Goal: Task Accomplishment & Management: Use online tool/utility

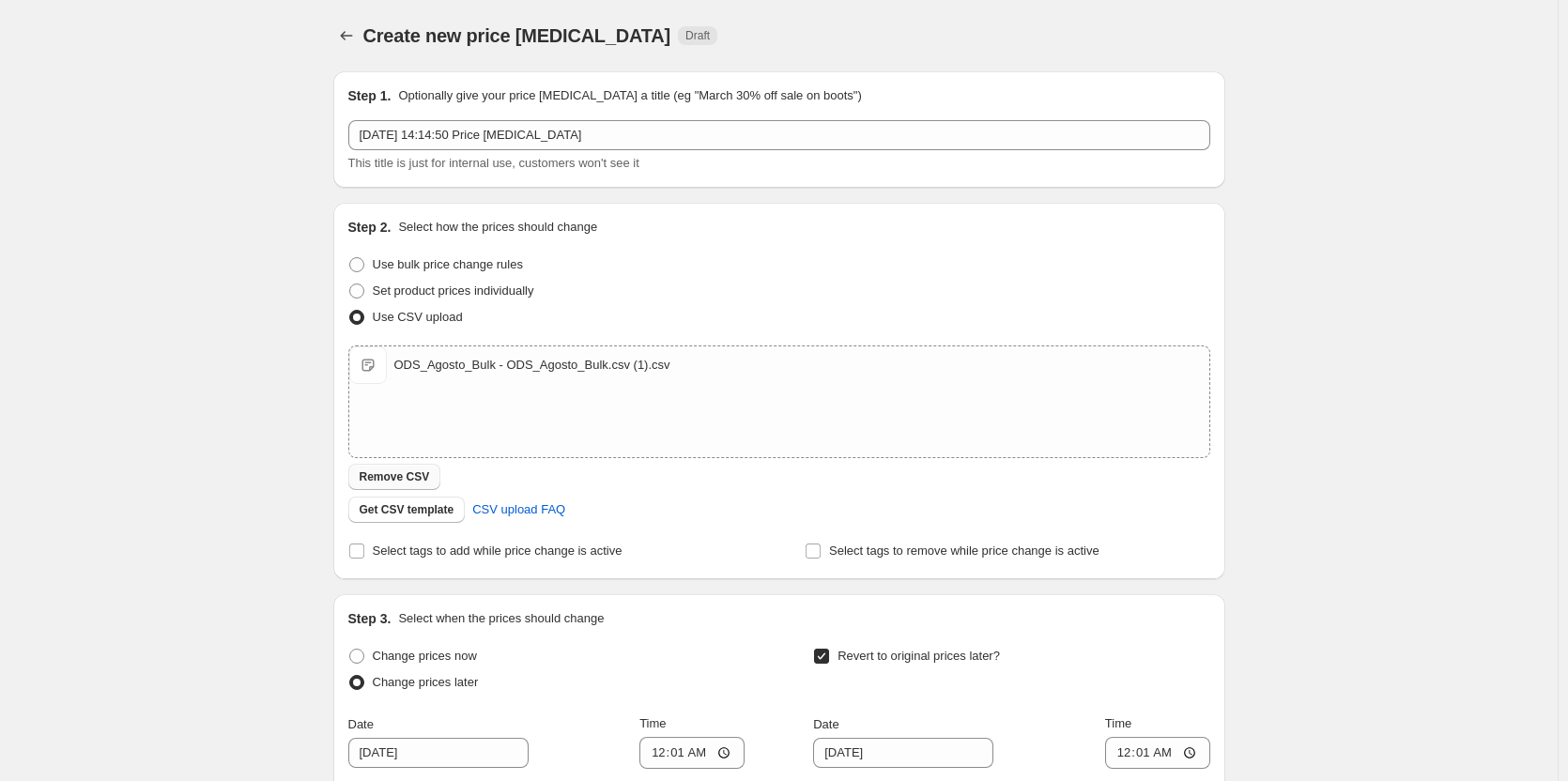
click at [387, 487] on button "Remove CSV" at bounding box center [395, 476] width 93 height 27
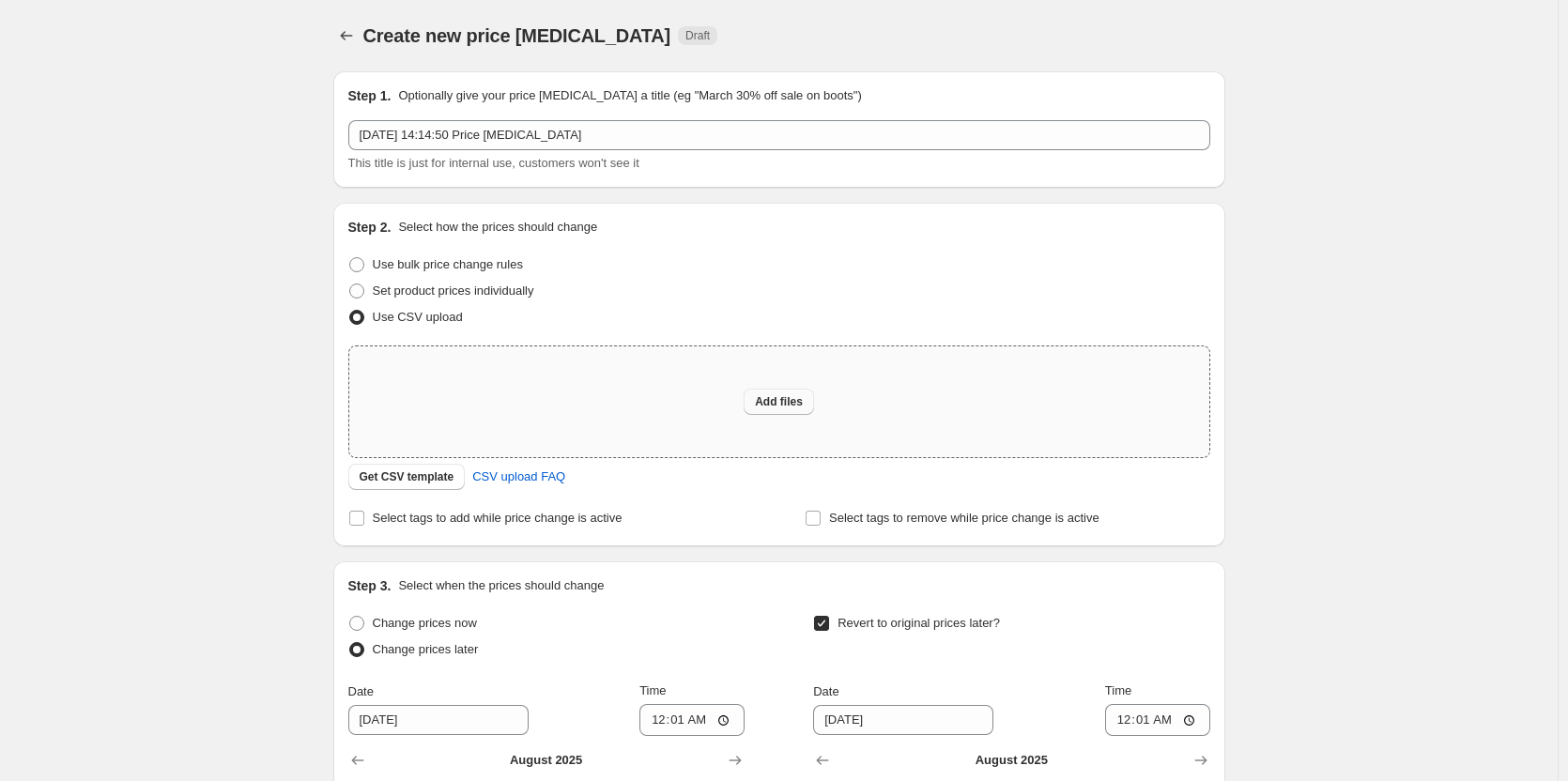
click at [784, 396] on span "Add files" at bounding box center [778, 401] width 48 height 15
type input "C:\fakepath\ODS_Agosto_Bulk - ODS_Agosto_Bulk.csv (2).csv"
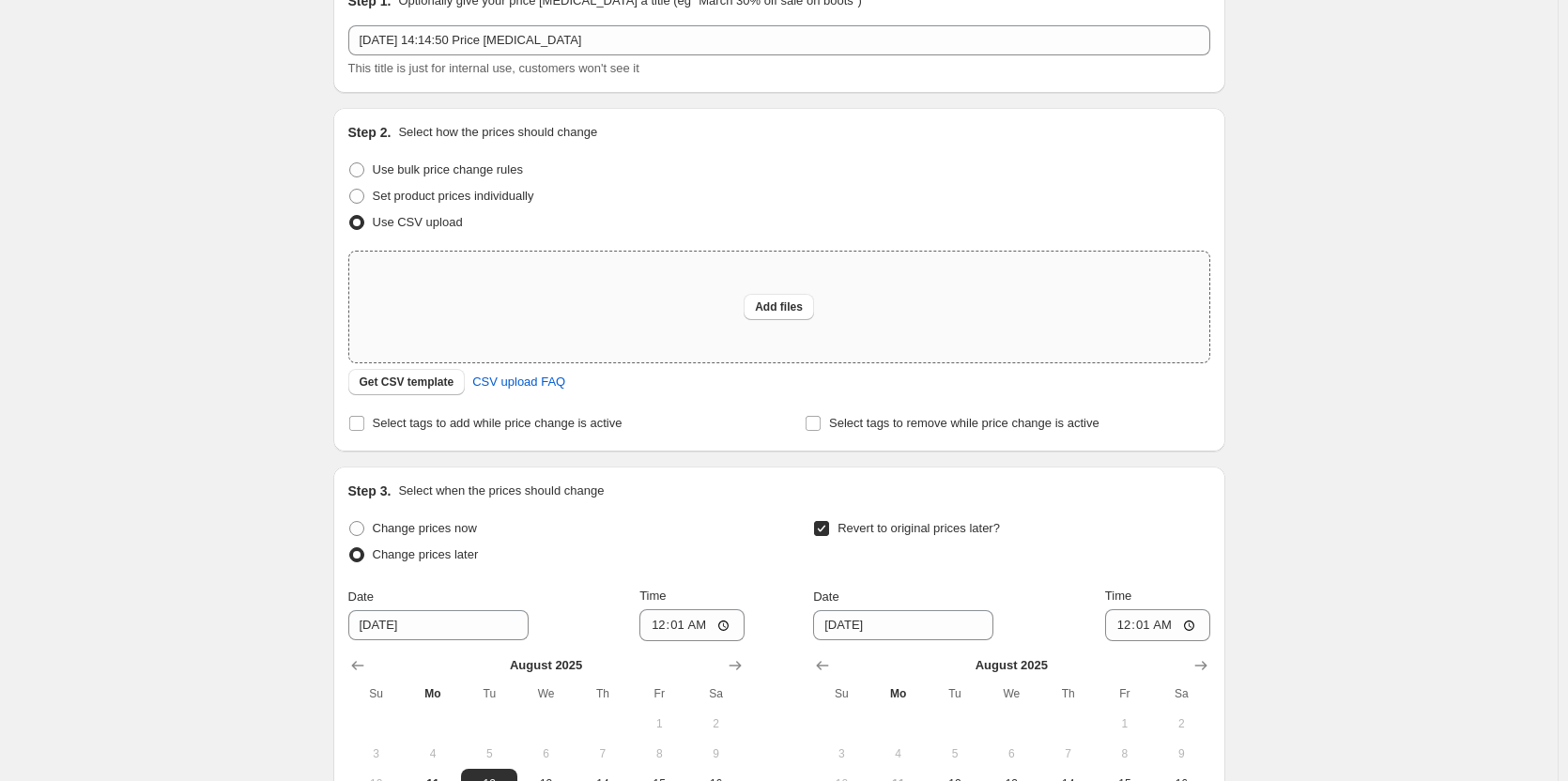
scroll to position [94, 0]
click at [590, 313] on div "Add files" at bounding box center [779, 308] width 860 height 111
click at [656, 304] on div "Add files" at bounding box center [779, 308] width 860 height 111
type input "C:\fakepath\ODS_Agosto_Bulk - ODS_Agosto_Bulk.csv.csv"
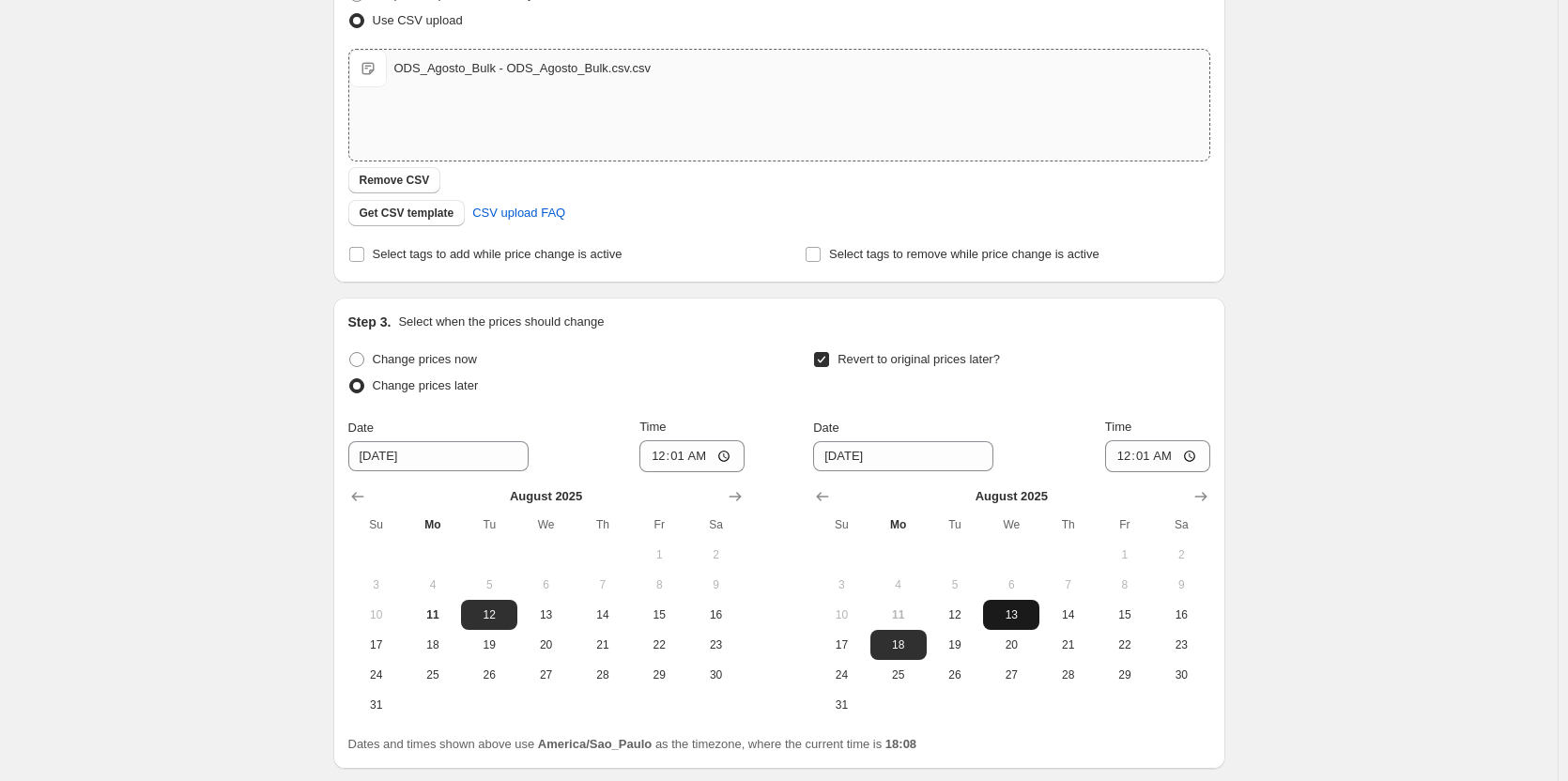
scroll to position [440, 0]
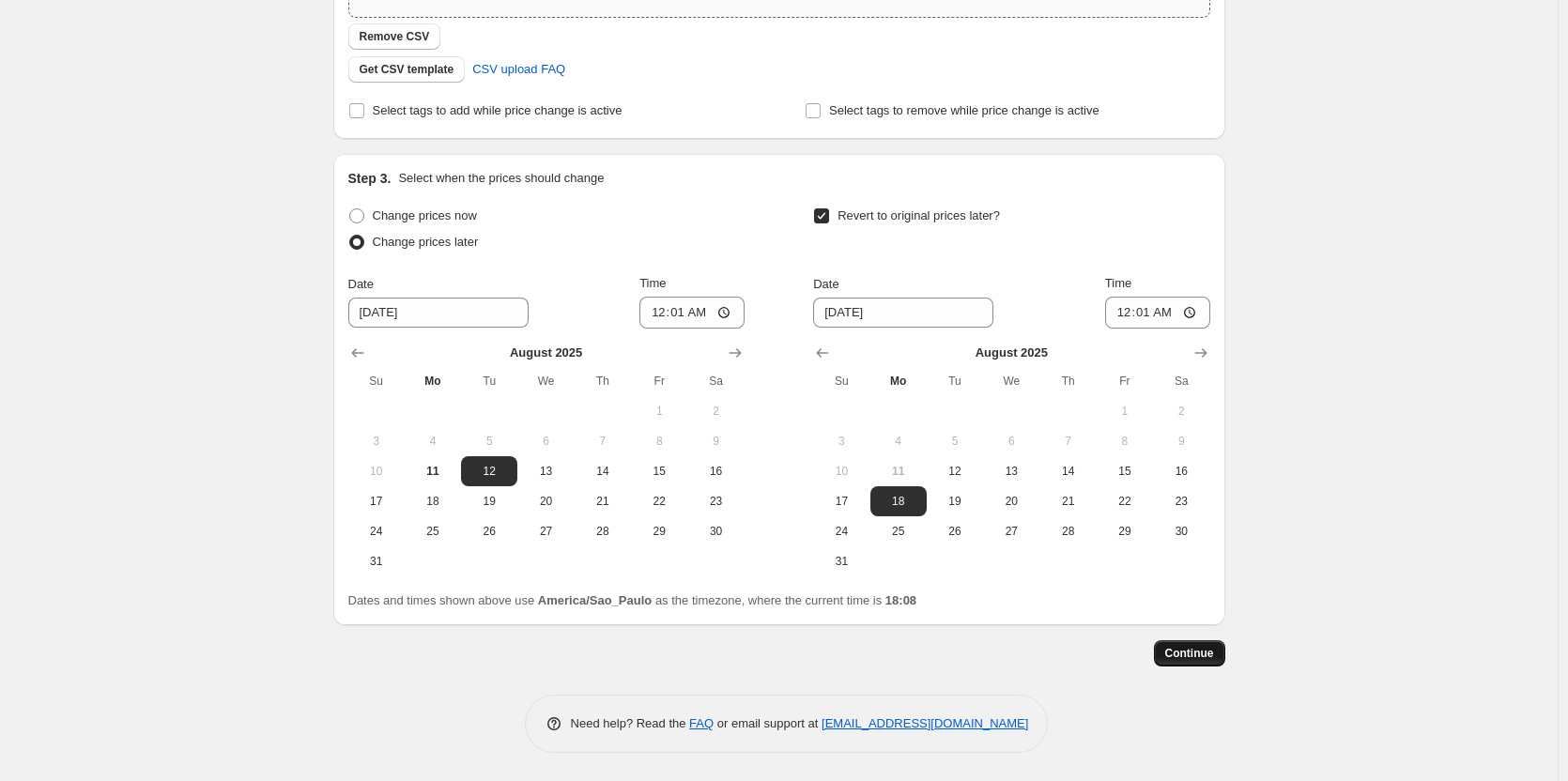
click at [1188, 650] on span "Continue" at bounding box center [1189, 652] width 49 height 15
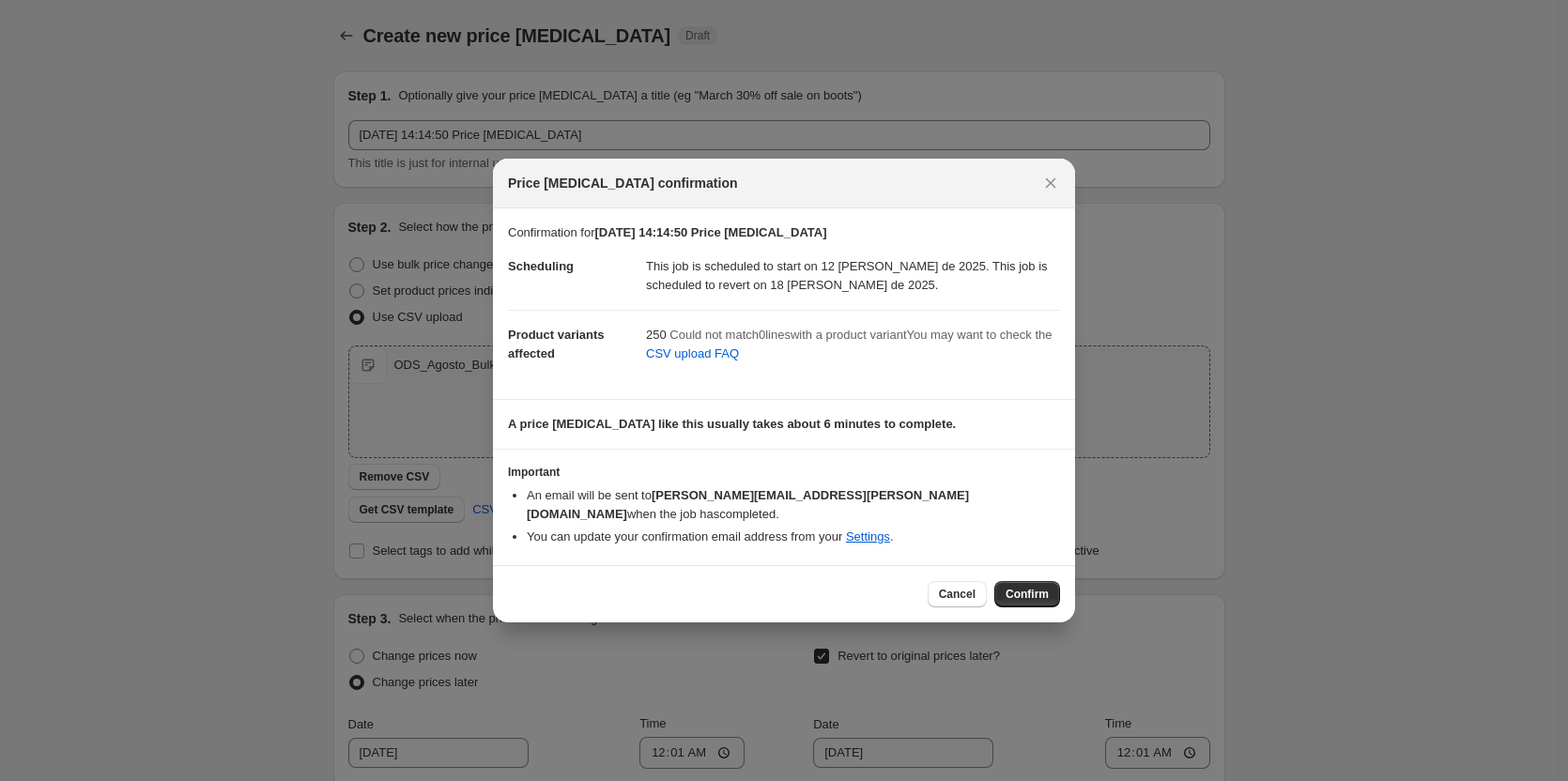
click at [976, 355] on div "250 Could not match 0 line s with a product variant You may want to check the C…" at bounding box center [852, 347] width 414 height 44
click at [884, 342] on span "Could not match 0 line s with a product variant" at bounding box center [787, 335] width 237 height 14
click at [879, 342] on span "Could not match 0 line s with a product variant" at bounding box center [787, 335] width 237 height 14
click at [878, 342] on span "Could not match 0 line s with a product variant" at bounding box center [787, 335] width 237 height 14
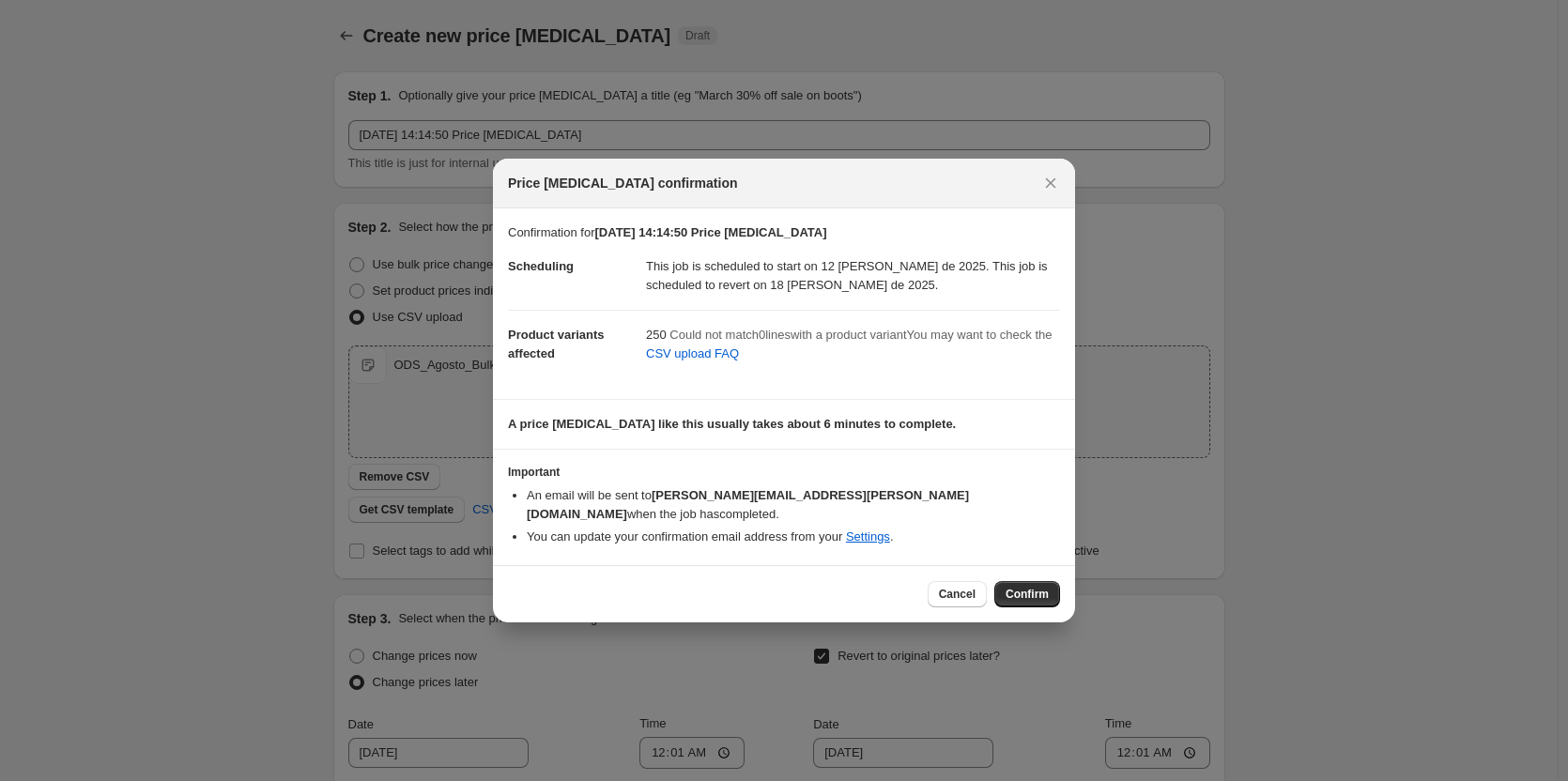
click at [843, 342] on span "Could not match 0 line s with a product variant" at bounding box center [787, 335] width 237 height 14
click at [1043, 186] on icon "Close" at bounding box center [1050, 182] width 19 height 19
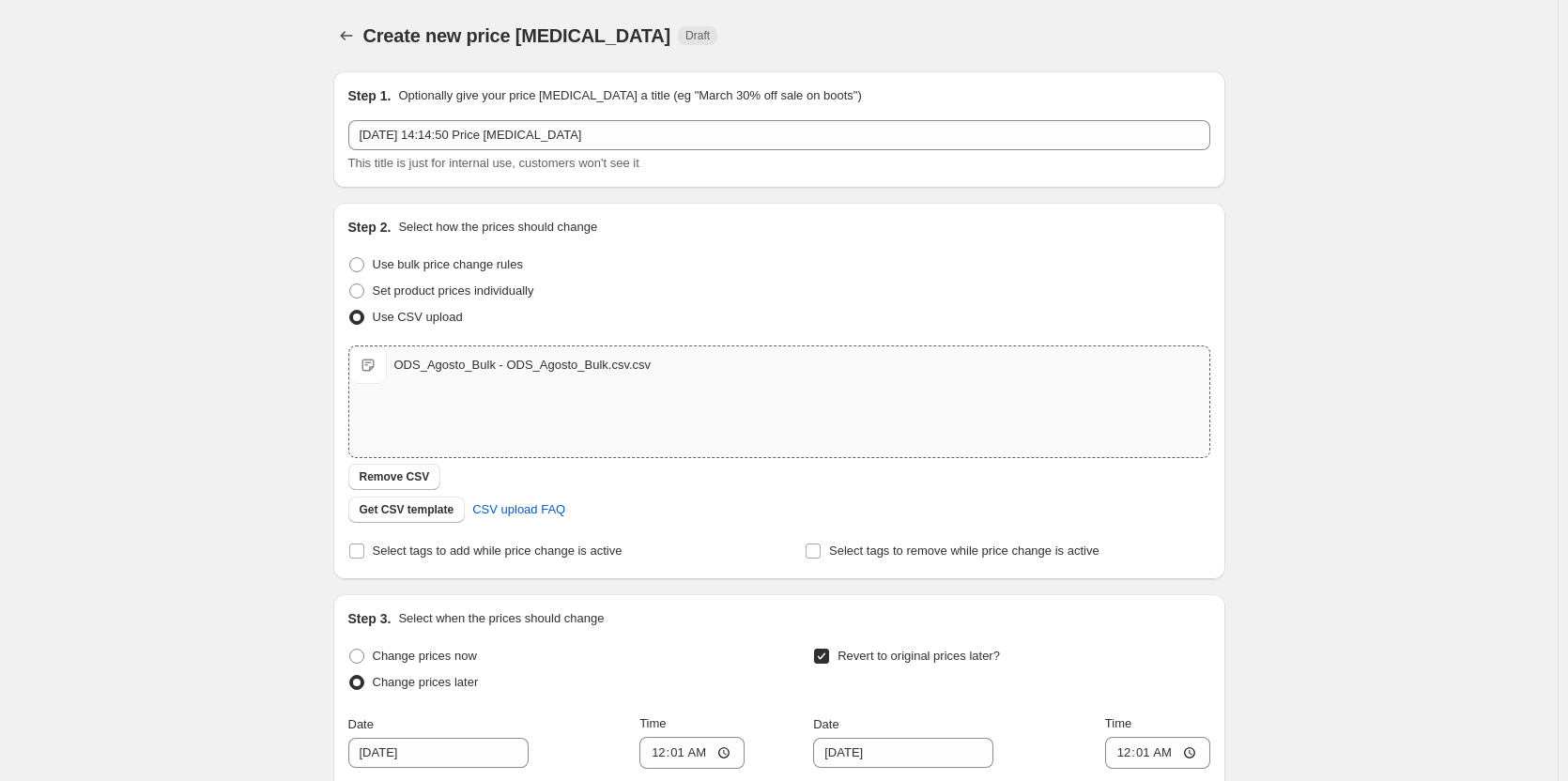
click at [491, 388] on div "ODS_Agosto_Bulk - ODS_Agosto_Bulk.csv.csv ODS_Agosto_Bulk - ODS_Agosto_Bulk.csv…" at bounding box center [779, 402] width 860 height 111
click at [407, 473] on span "Remove CSV" at bounding box center [394, 476] width 70 height 15
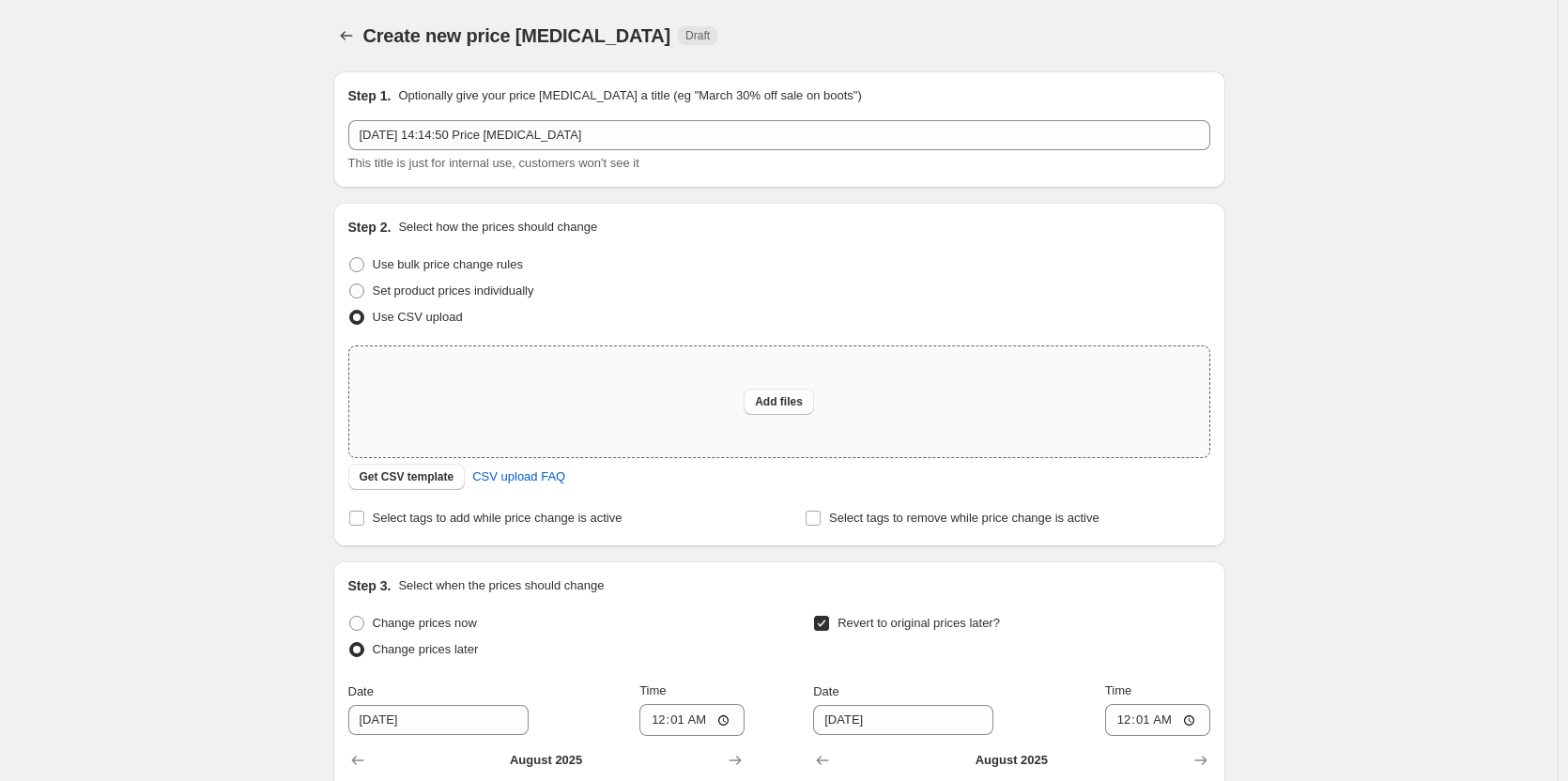
click at [455, 367] on div "Add files" at bounding box center [779, 402] width 860 height 111
type input "C:\fakepath\ODS_Agosto_Bulk - ODS_Agosto_Bulk.csv (1).csv"
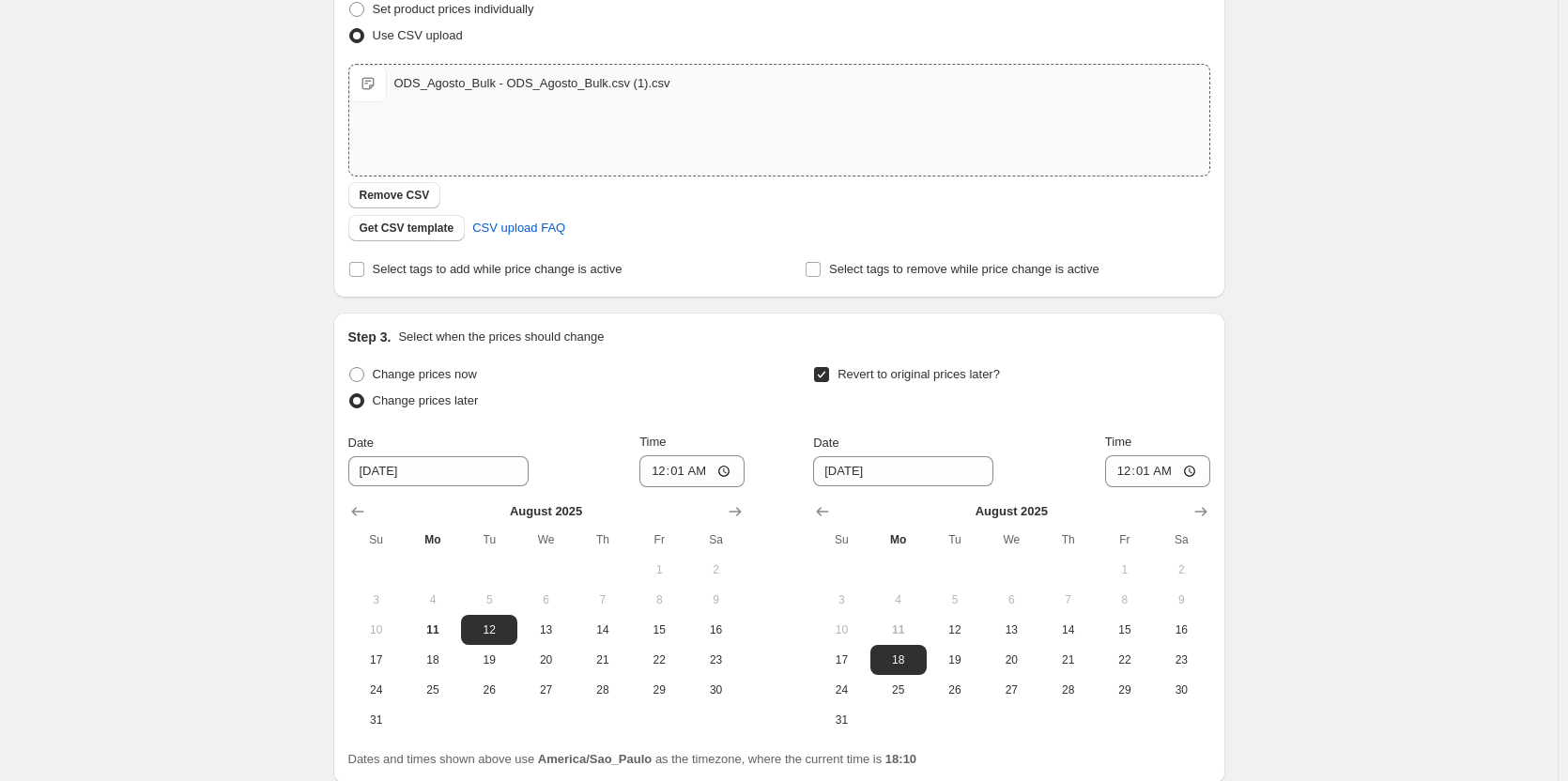
scroll to position [440, 0]
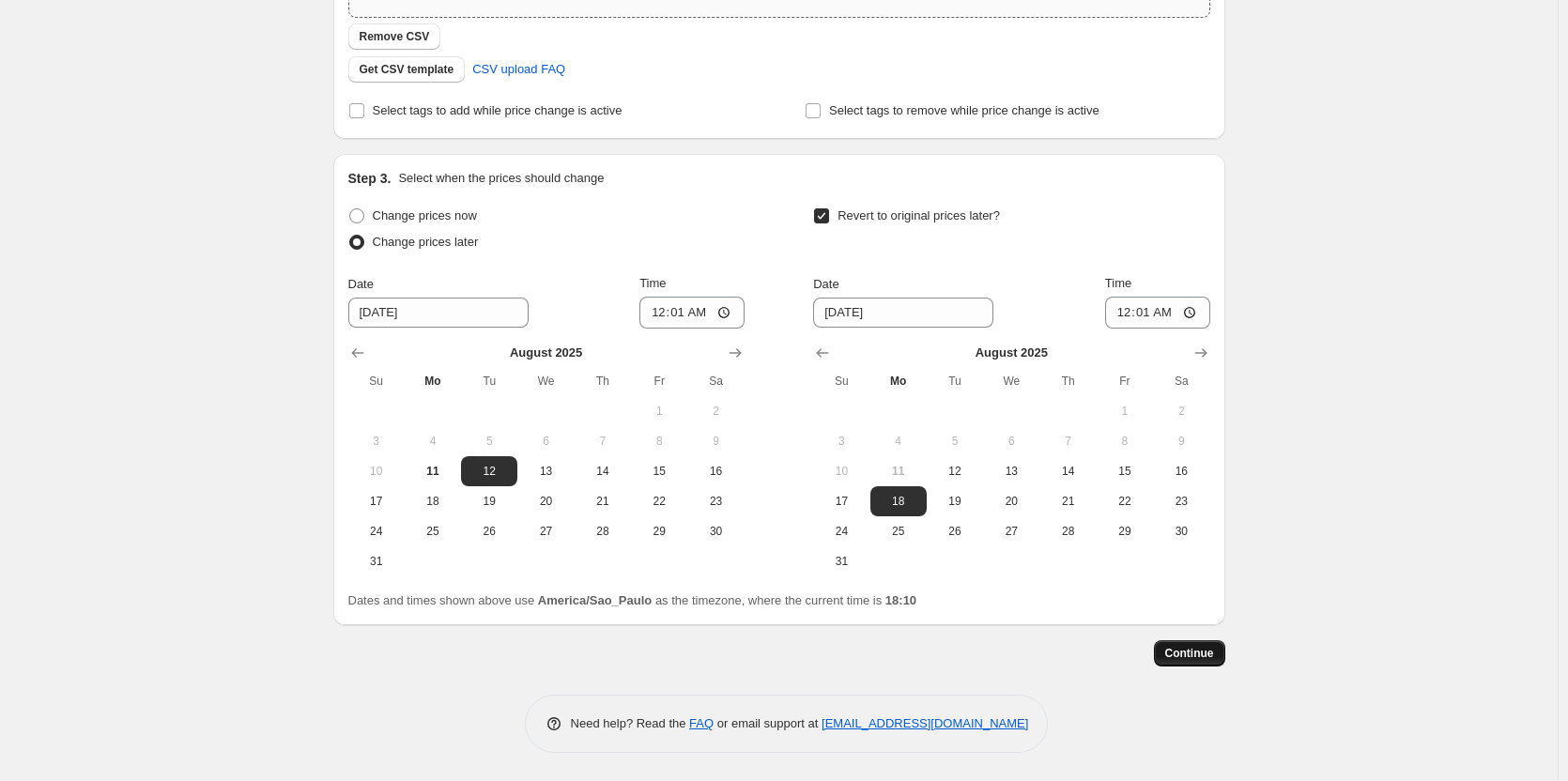
click at [1192, 657] on span "Continue" at bounding box center [1189, 652] width 49 height 15
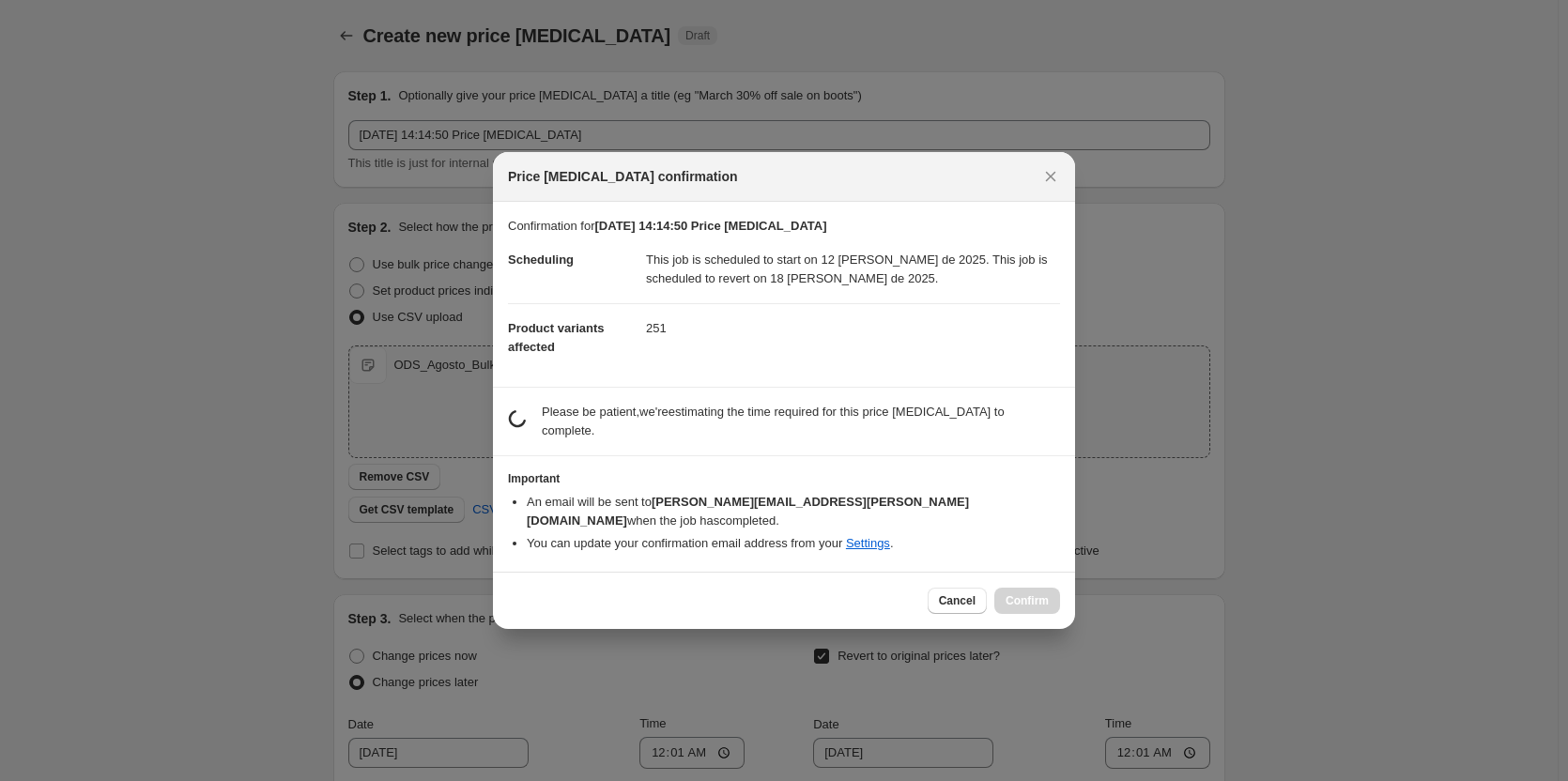
scroll to position [0, 0]
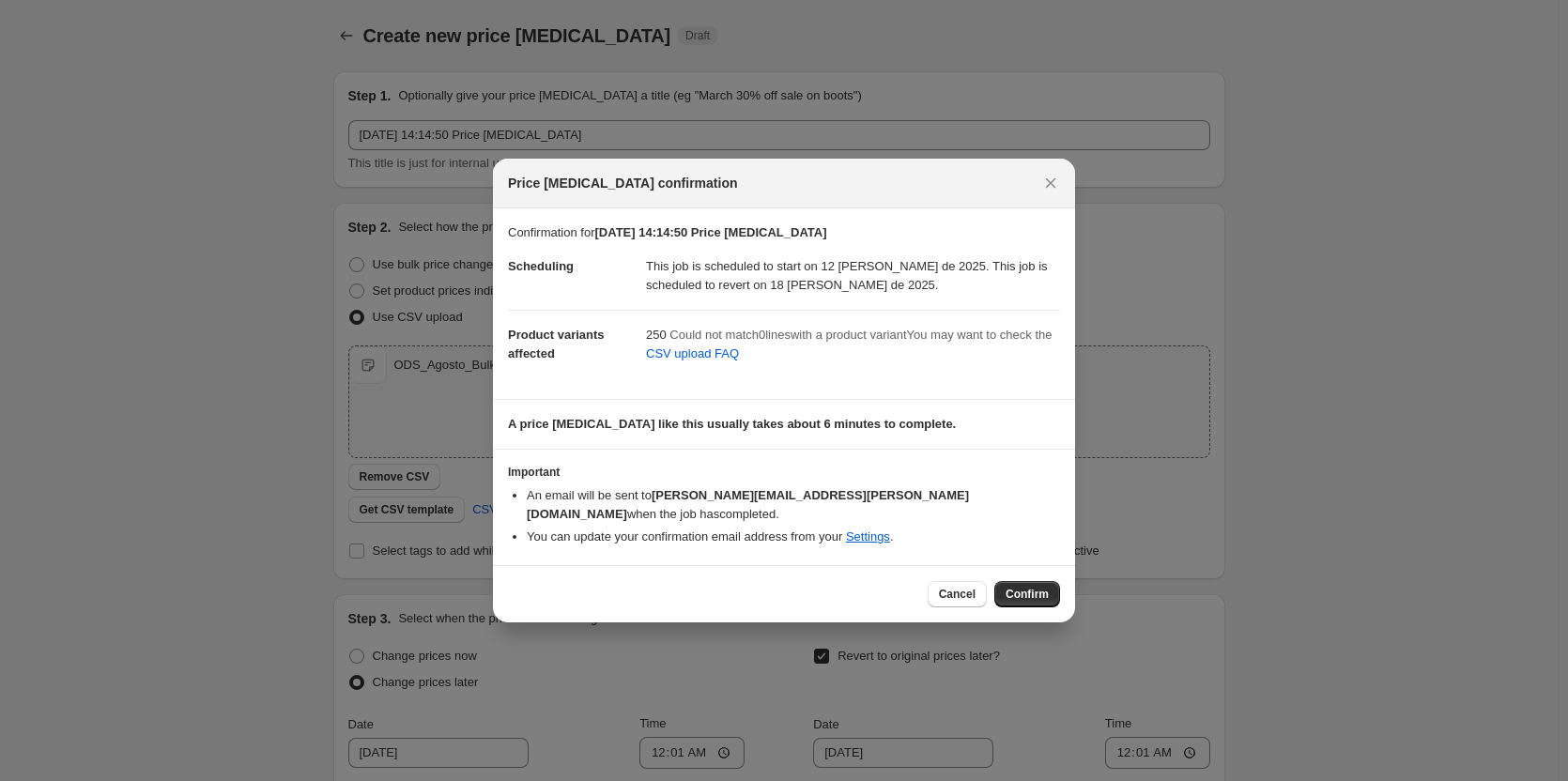
click at [644, 347] on dt "Product variants affected" at bounding box center [576, 343] width 138 height 68
click at [1050, 192] on icon "Close" at bounding box center [1050, 182] width 19 height 19
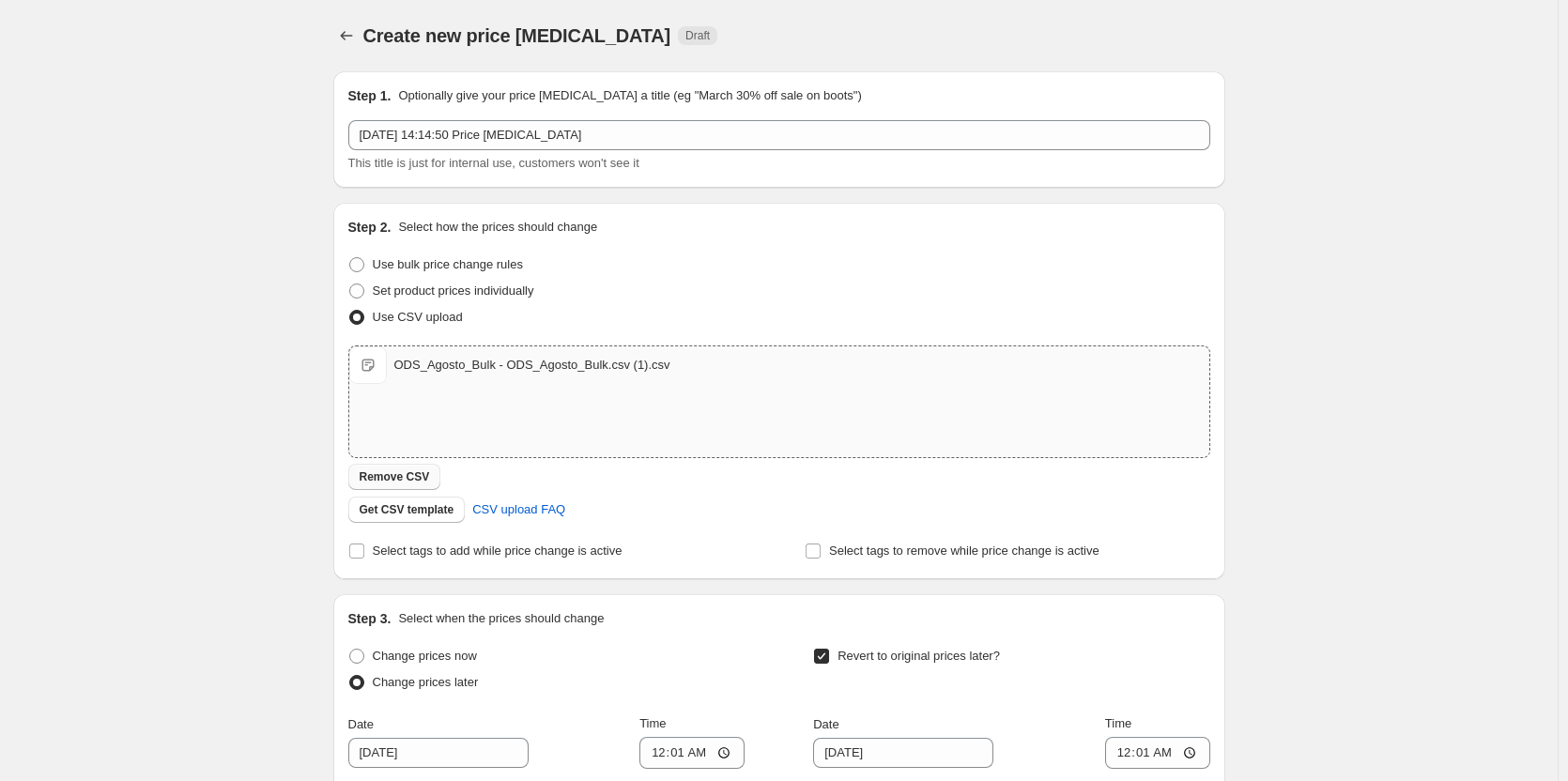
click at [389, 480] on span "Remove CSV" at bounding box center [394, 476] width 70 height 15
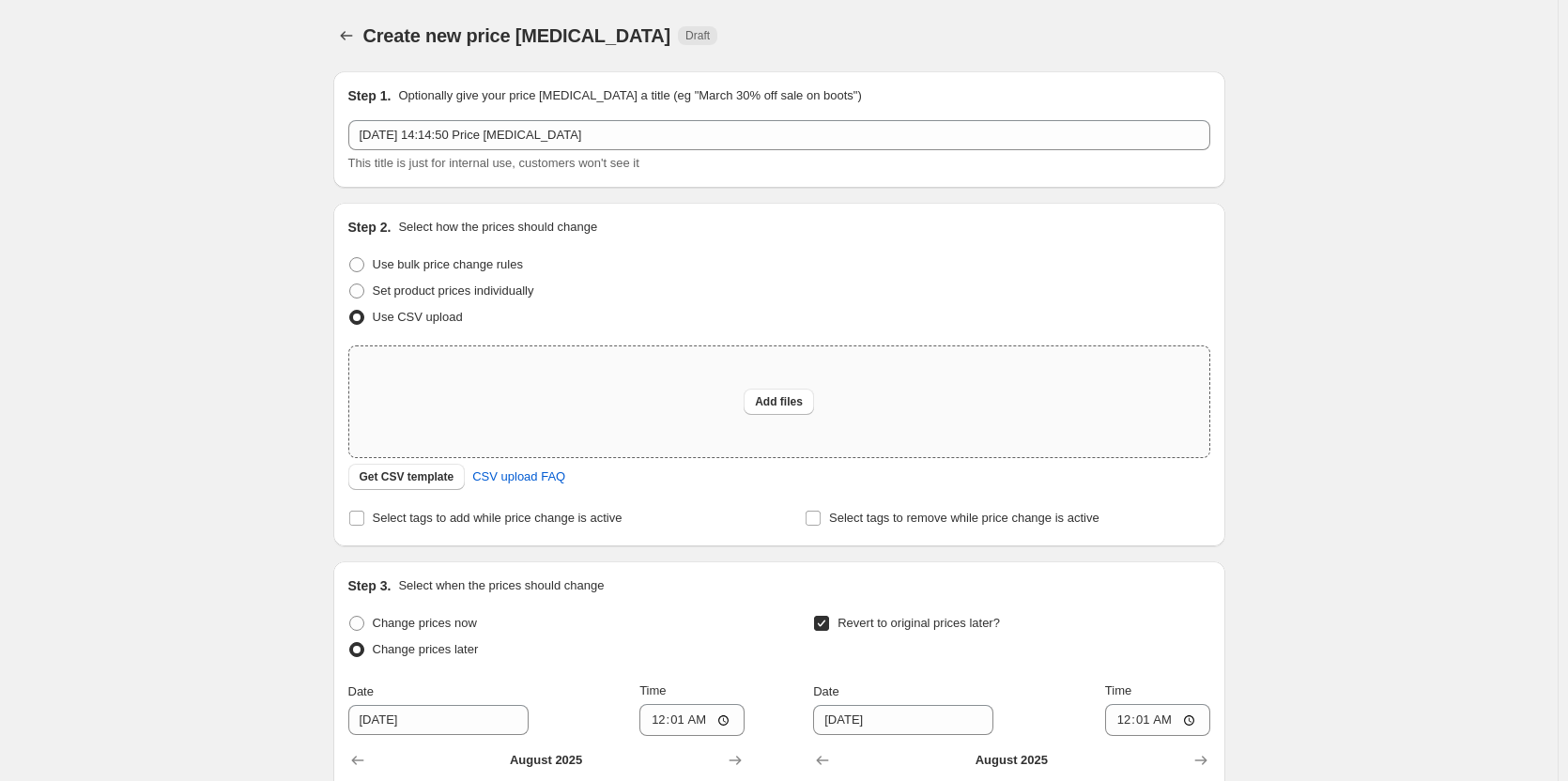
click at [536, 370] on div "Add files" at bounding box center [779, 402] width 860 height 111
type input "C:\fakepath\ODS_Agosto_Bulk - ODS_Agosto_Bulk.csv (2).csv"
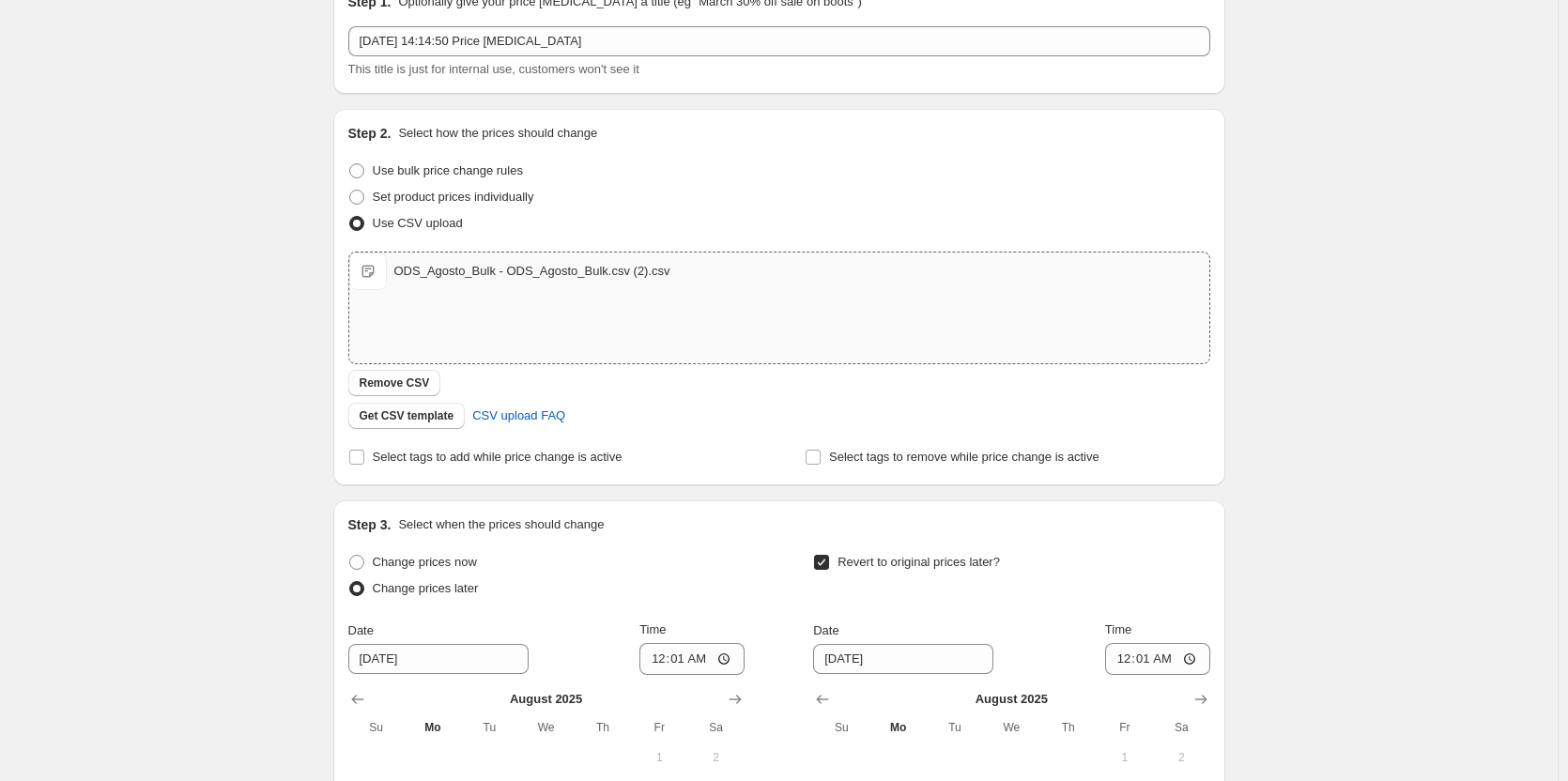
scroll to position [440, 0]
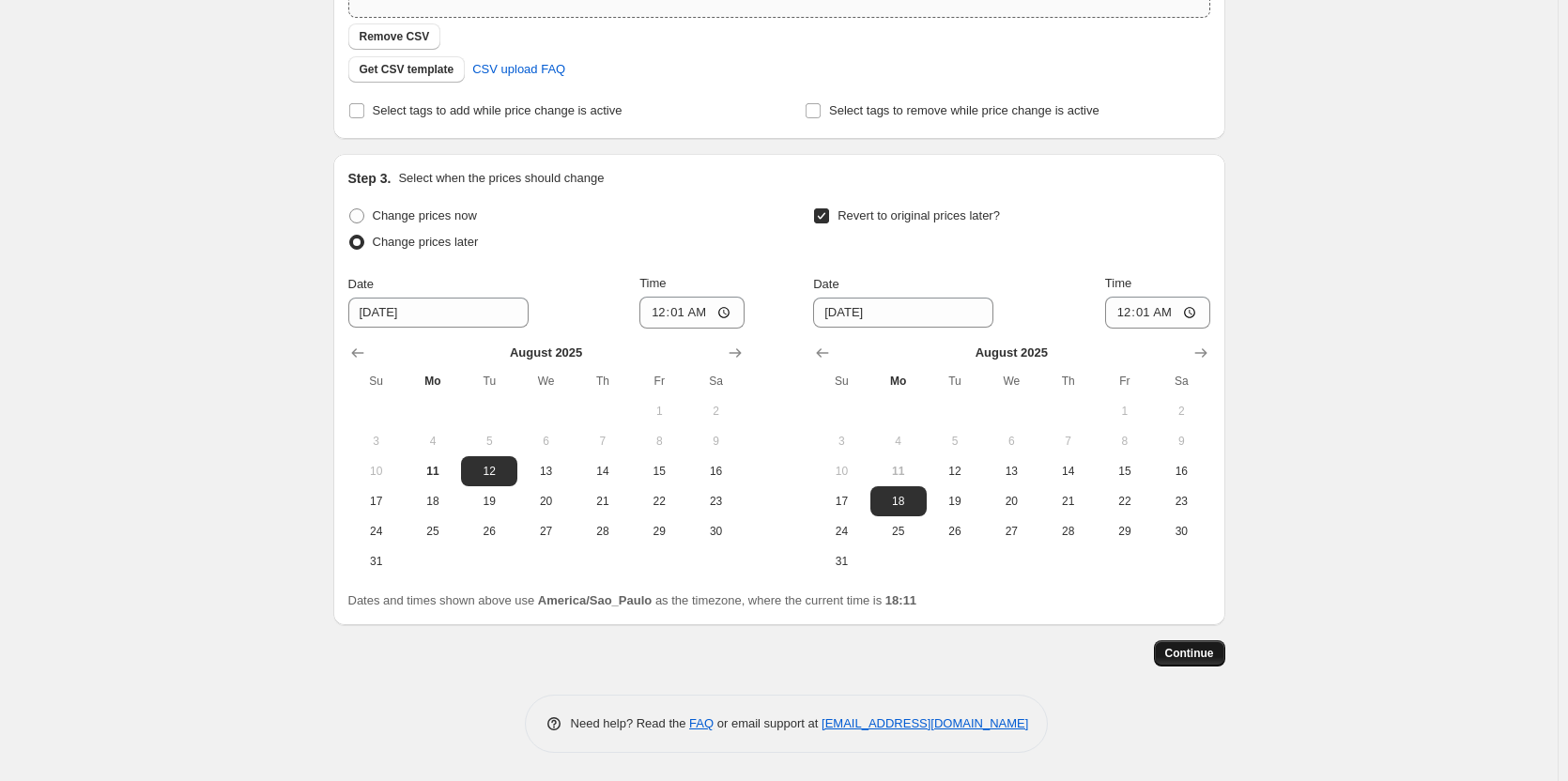
click at [1193, 654] on span "Continue" at bounding box center [1189, 652] width 49 height 15
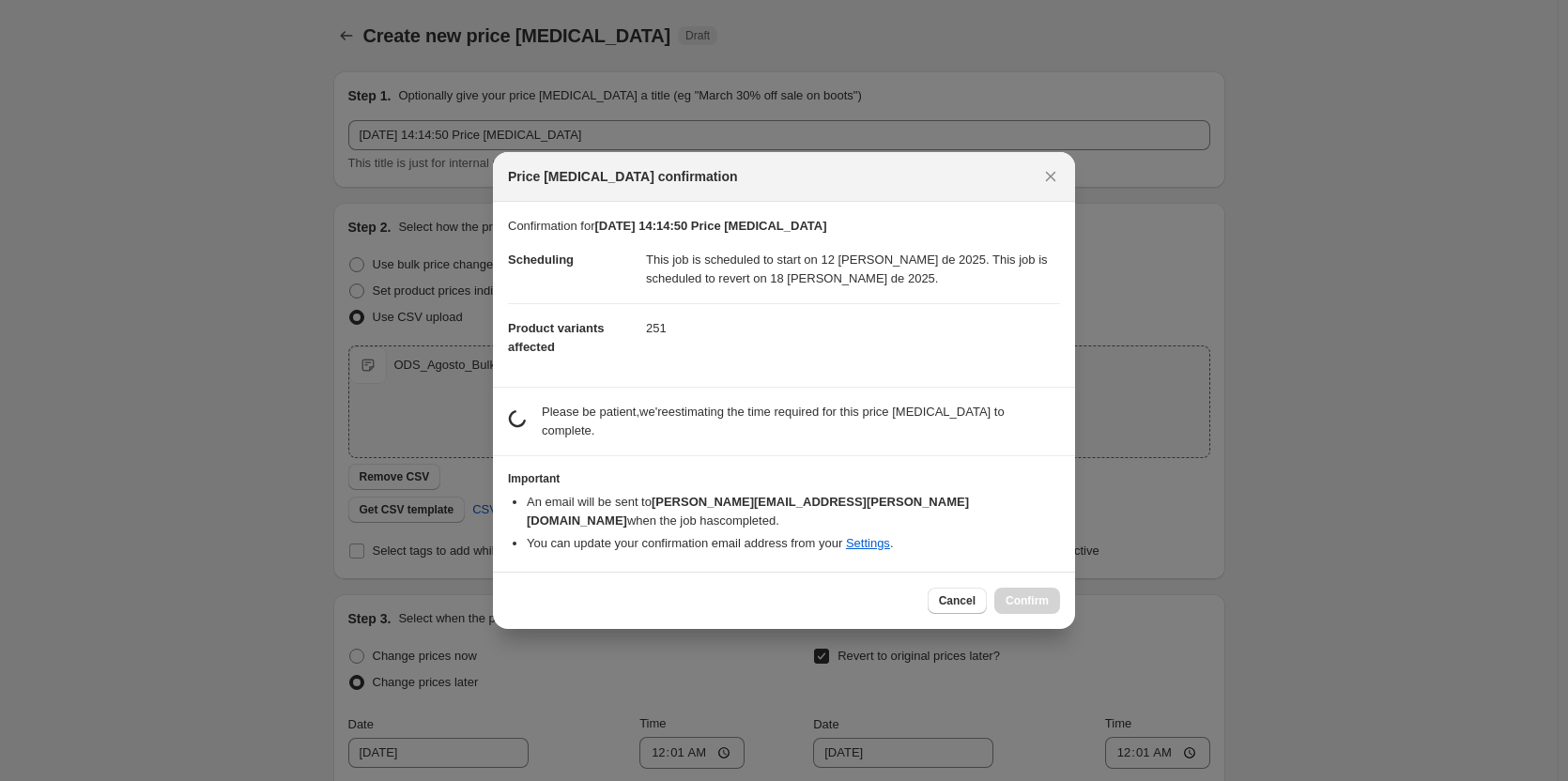
scroll to position [0, 0]
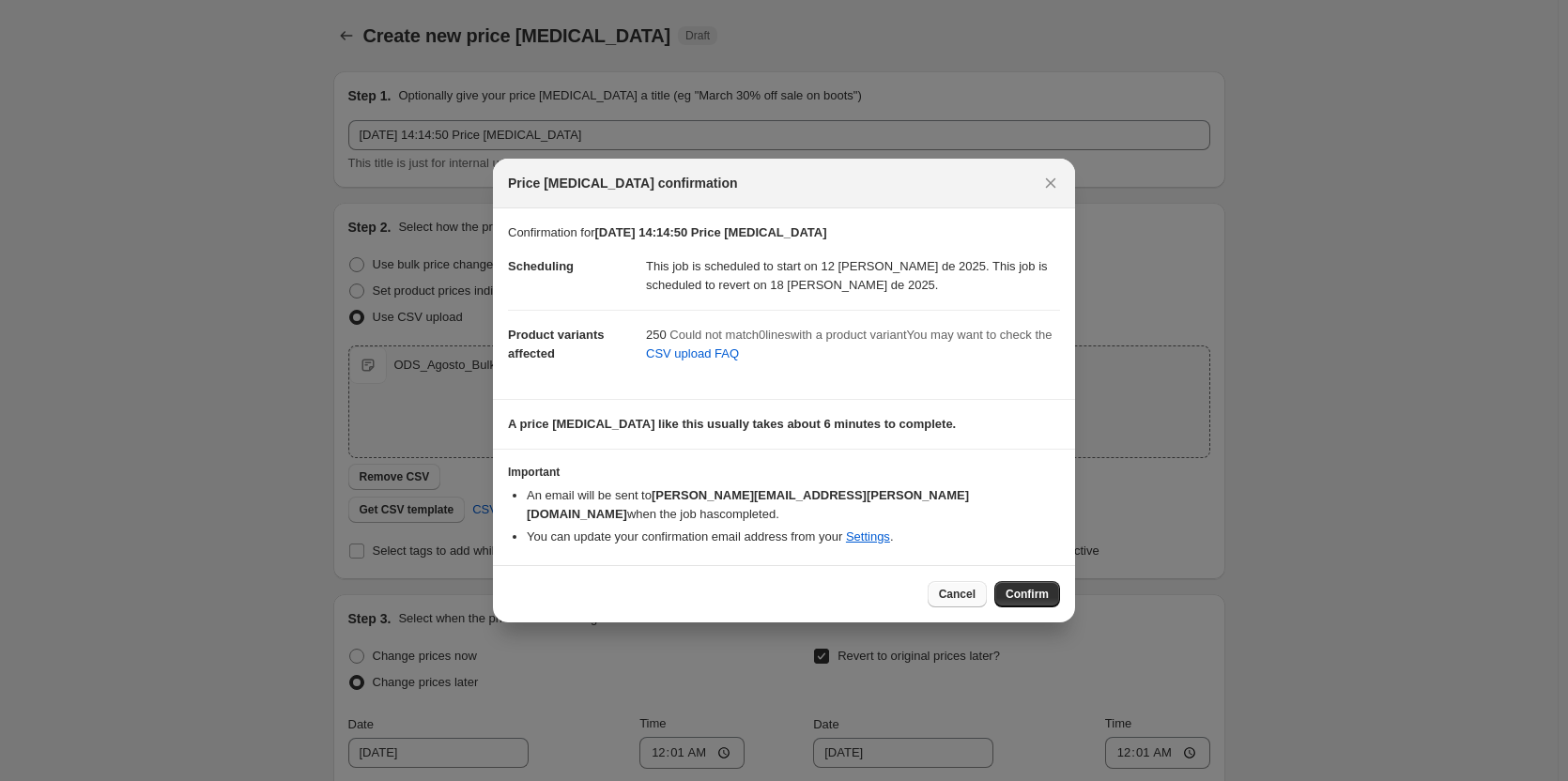
click at [968, 591] on span "Cancel" at bounding box center [956, 594] width 37 height 15
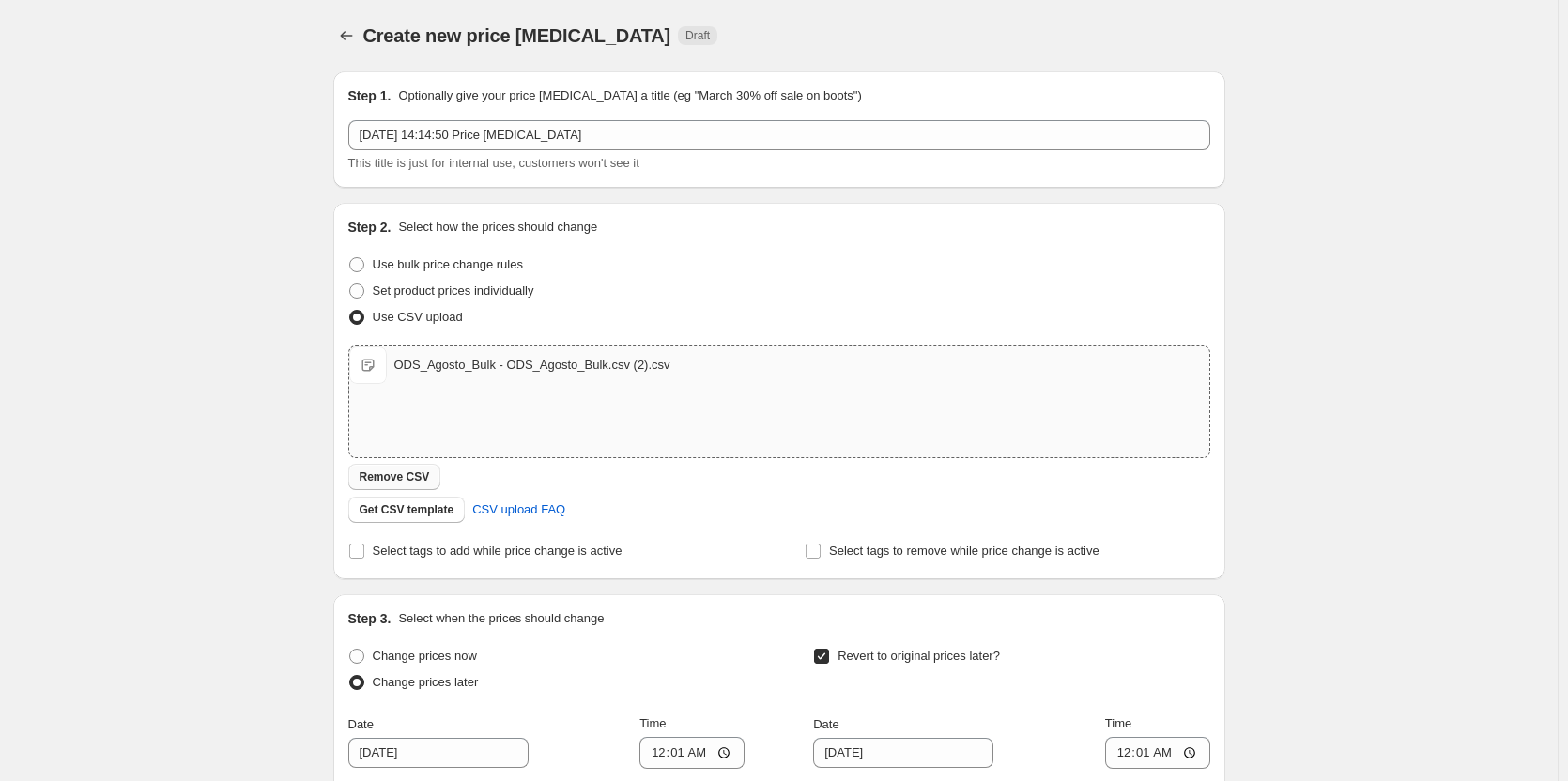
click at [378, 485] on button "Remove CSV" at bounding box center [395, 476] width 93 height 27
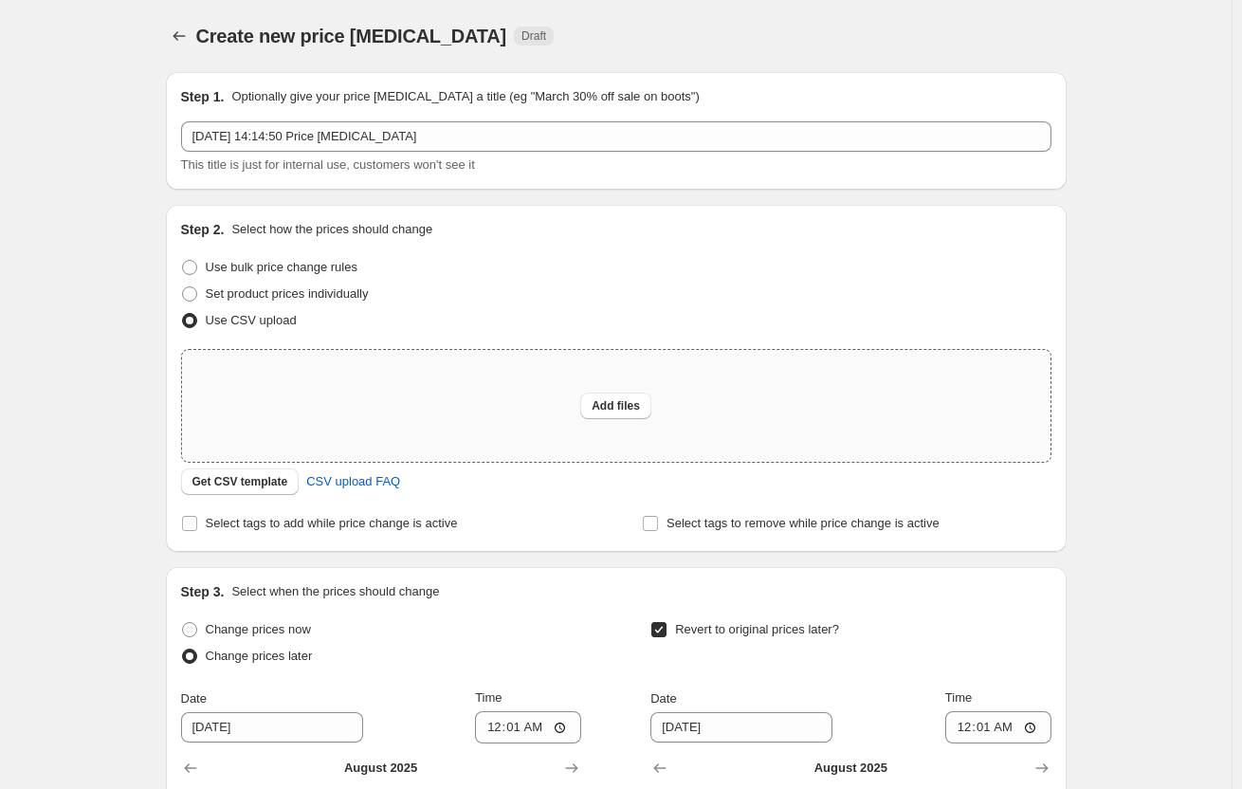
click at [430, 433] on div "Add files" at bounding box center [616, 406] width 869 height 112
type input "C:\fakepath\ODS_Agosto_Bulk - ODS_Agosto_Bulk.csv (2).csv"
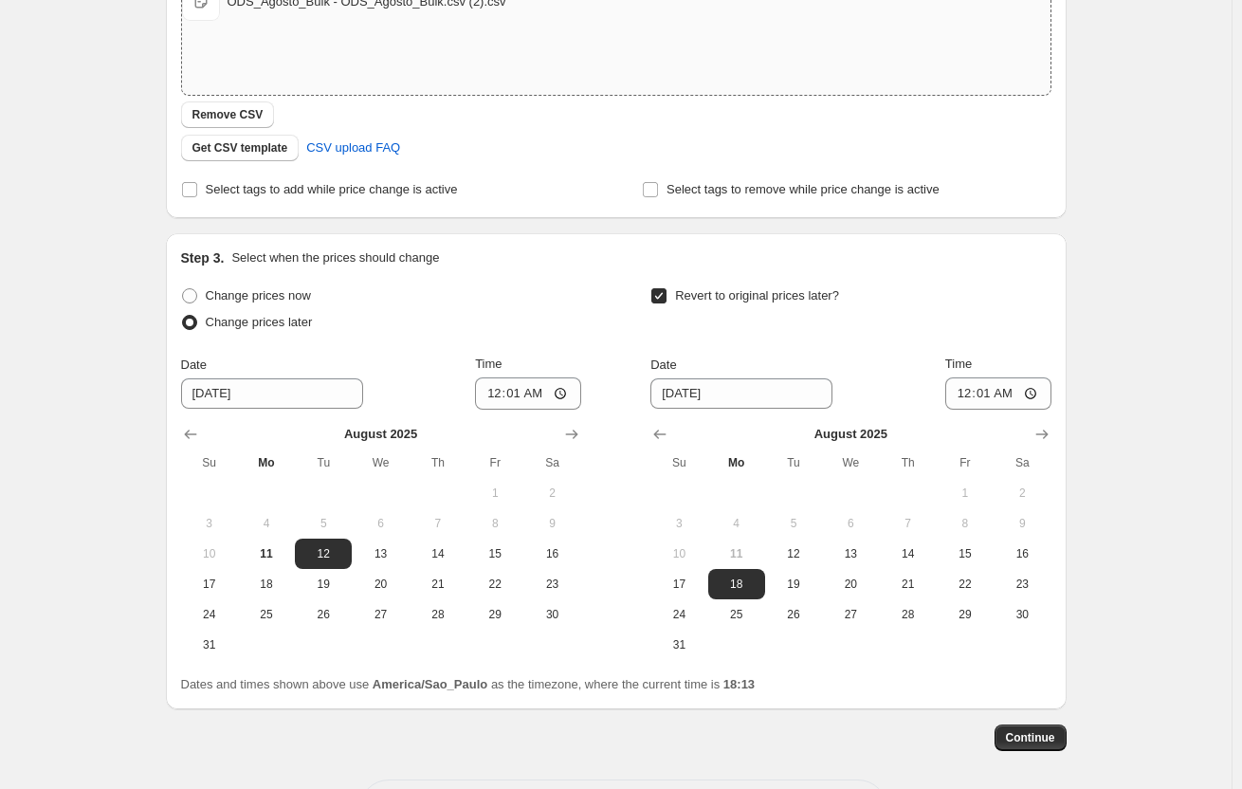
scroll to position [445, 0]
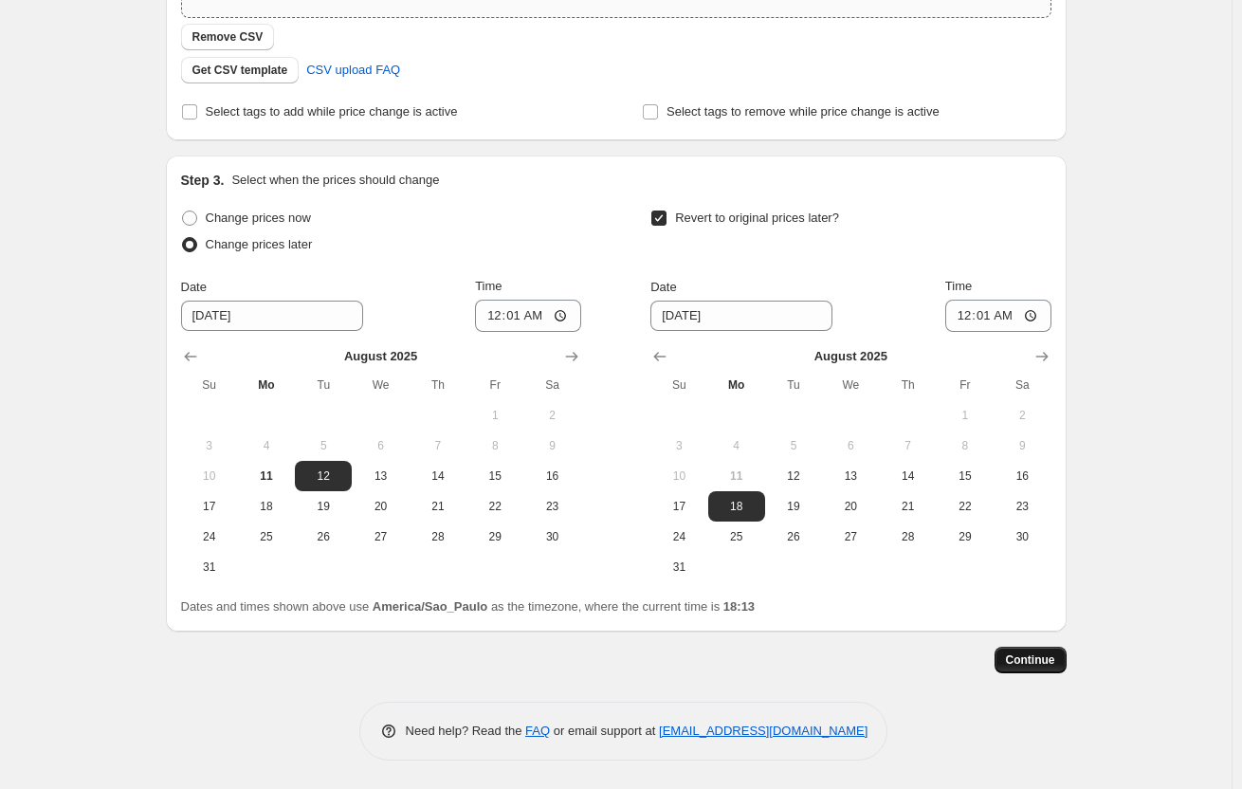
click at [1036, 651] on button "Continue" at bounding box center [1031, 660] width 72 height 27
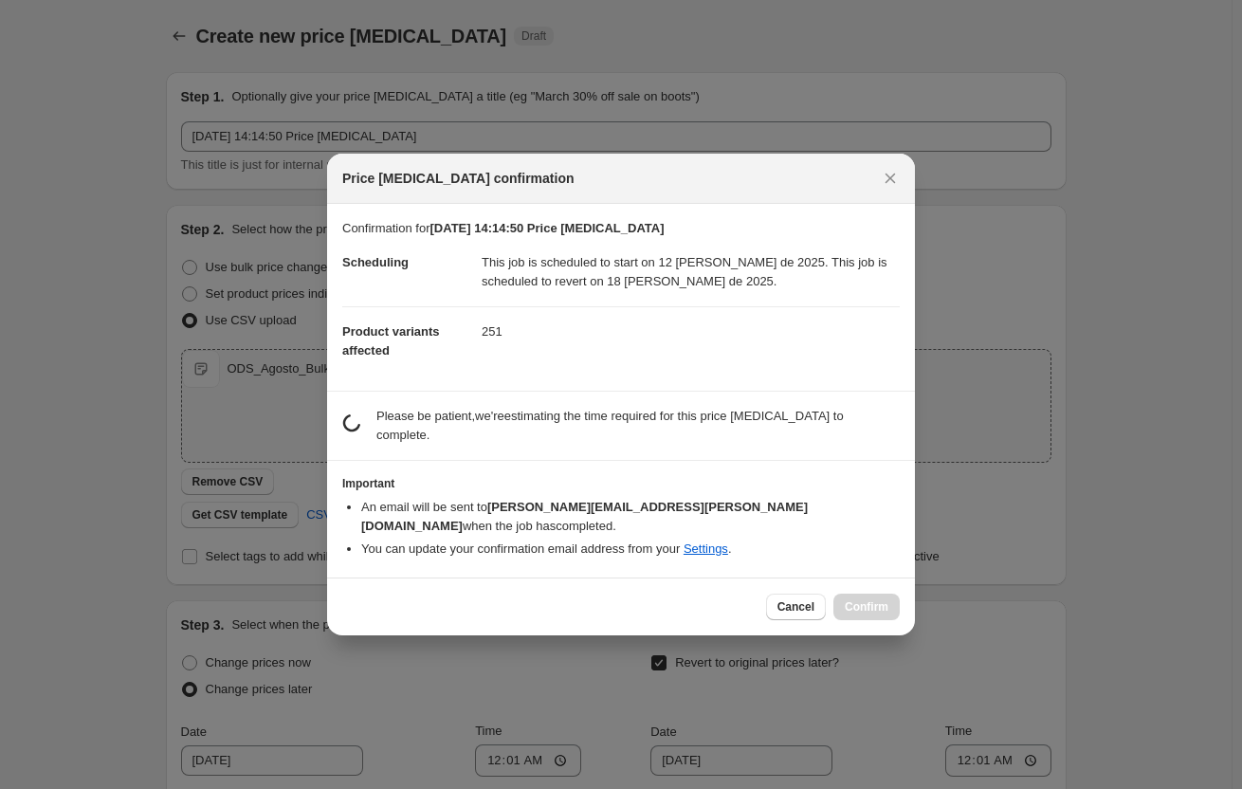
scroll to position [0, 0]
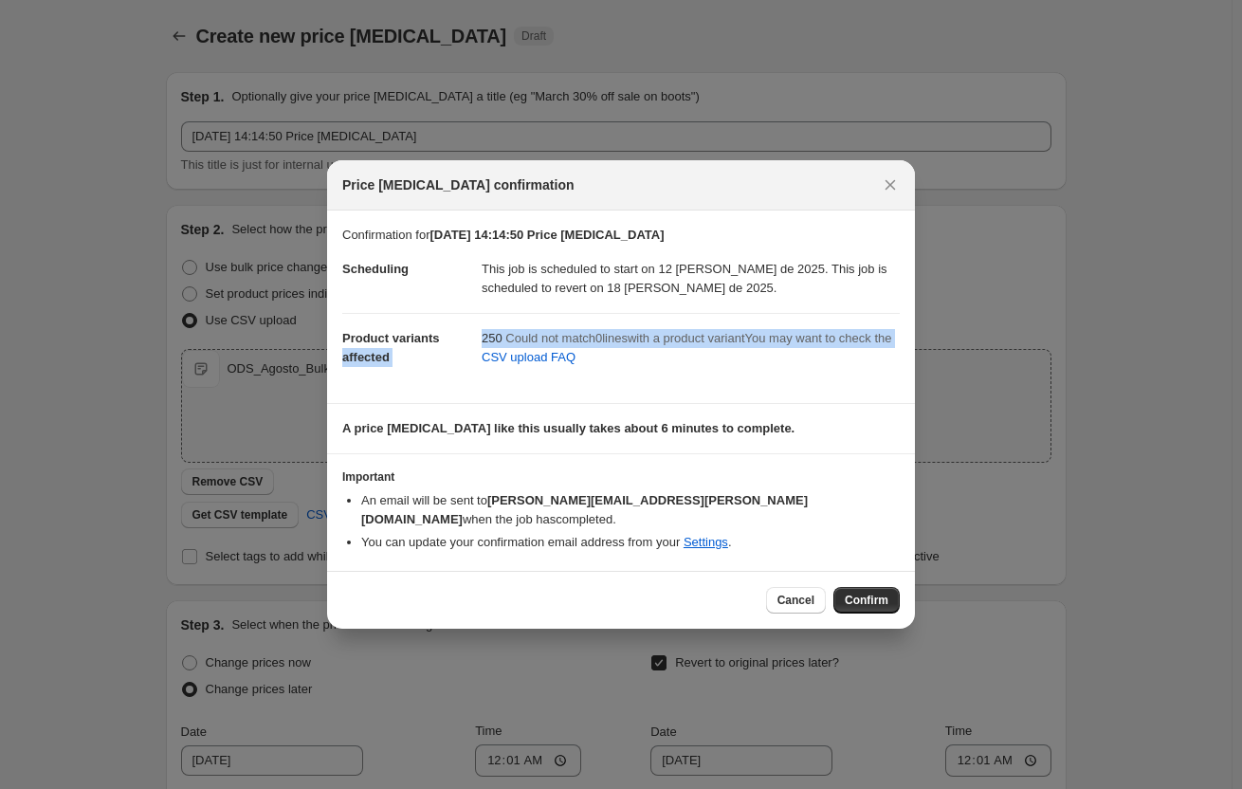
drag, startPoint x: 473, startPoint y: 345, endPoint x: 639, endPoint y: 382, distance: 170.0
click at [640, 383] on dl "Scheduling This job is scheduled to start on 12 [PERSON_NAME] de 2025. This job…" at bounding box center [621, 316] width 558 height 143
click at [557, 388] on dd "250 Could not match 0 line s with a product variant You may want to check the C…" at bounding box center [691, 350] width 418 height 75
drag, startPoint x: 484, startPoint y: 346, endPoint x: 588, endPoint y: 374, distance: 107.9
click at [588, 373] on div "250 Could not match 0 line s with a product variant You may want to check the C…" at bounding box center [691, 351] width 418 height 44
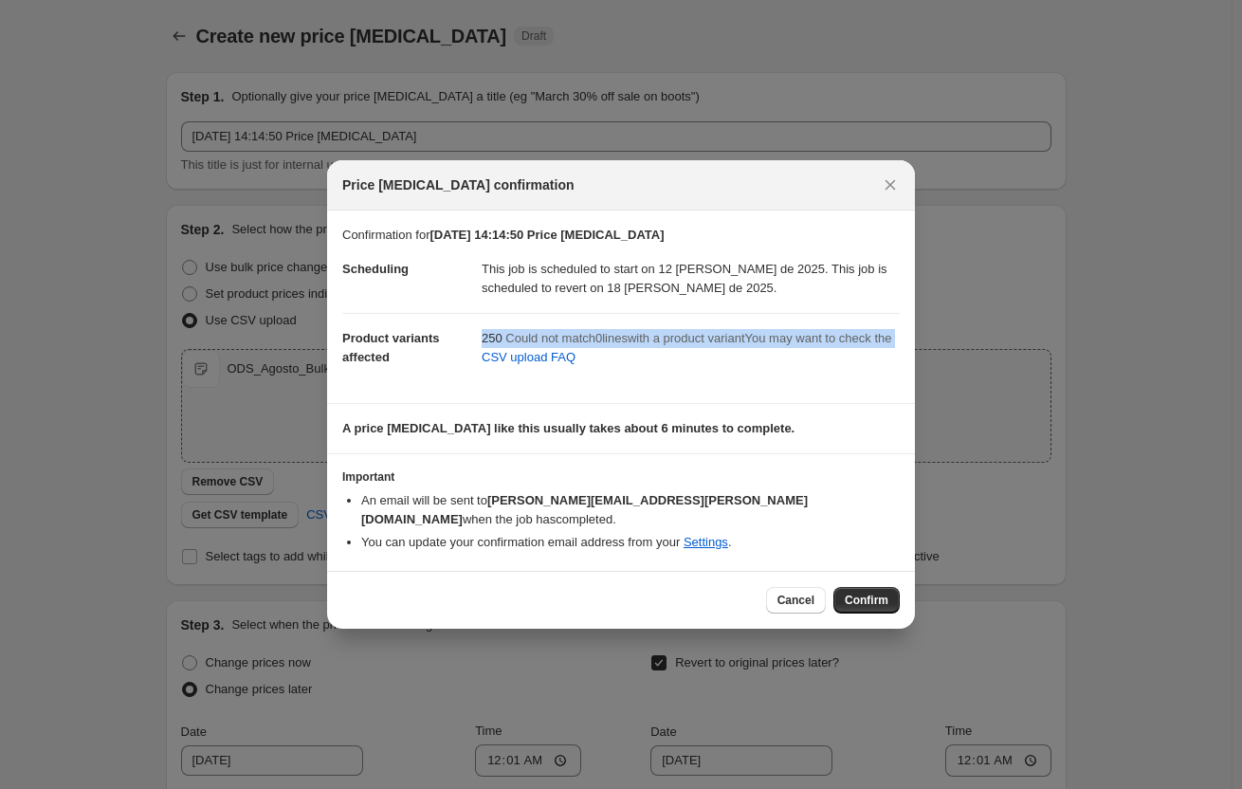
copy div "250 Could not match 0 line s with a product variant You may want to check the C…"
click at [886, 189] on icon "Close" at bounding box center [890, 184] width 19 height 19
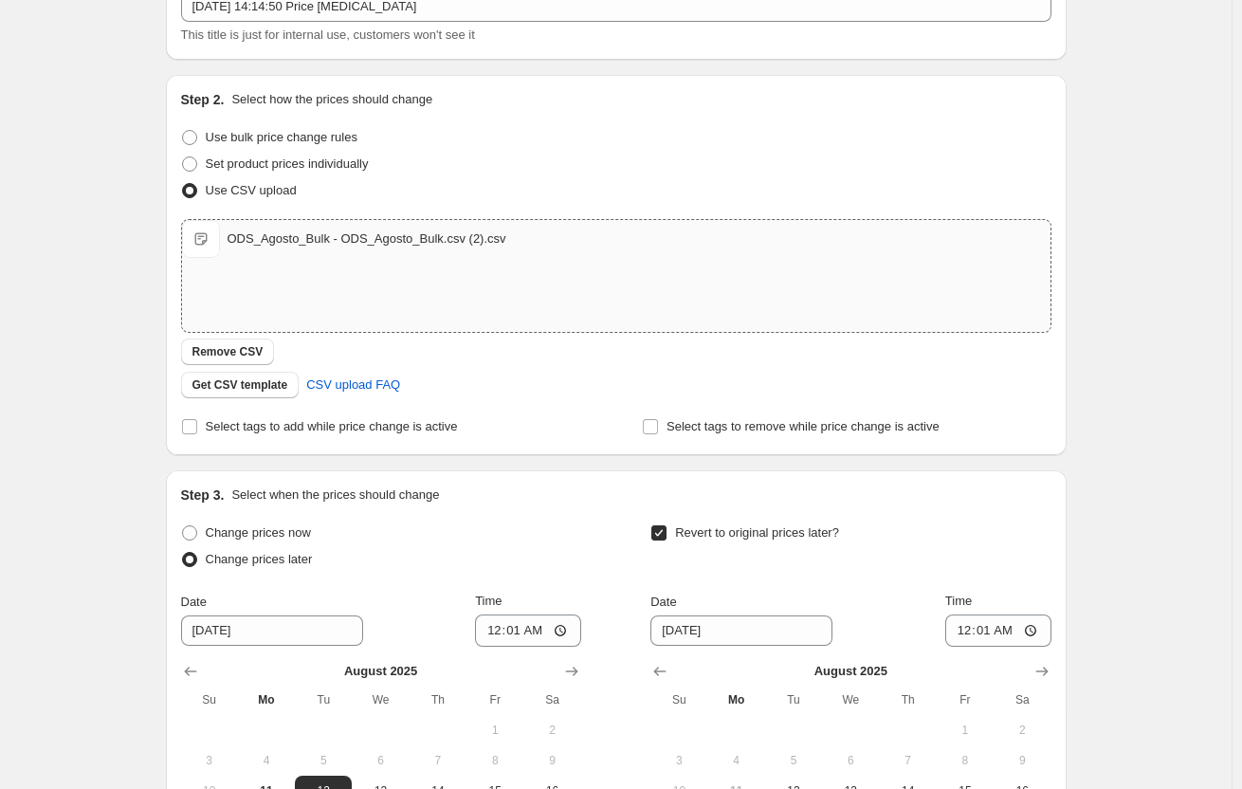
scroll to position [129, 0]
click at [242, 397] on button "Get CSV template" at bounding box center [240, 386] width 119 height 27
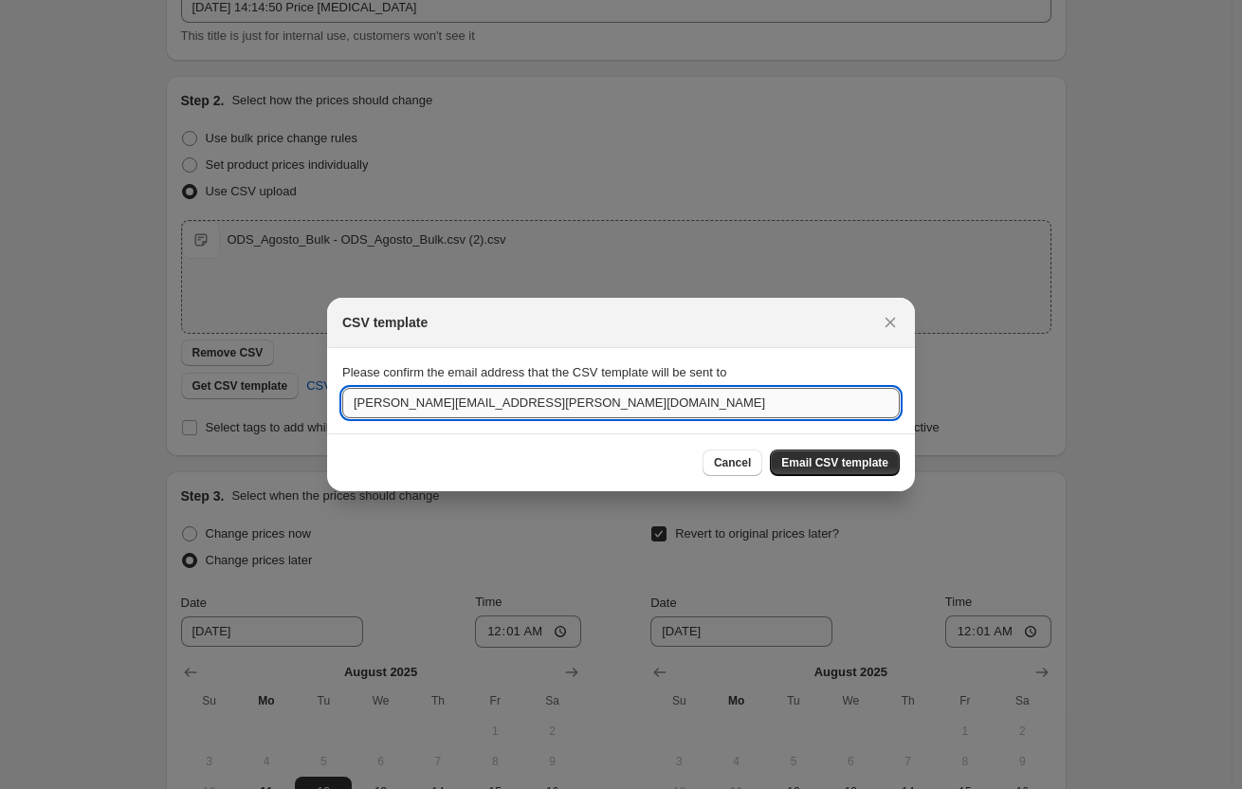
click at [534, 405] on input "[PERSON_NAME][EMAIL_ADDRESS][PERSON_NAME][DOMAIN_NAME]" at bounding box center [621, 403] width 558 height 30
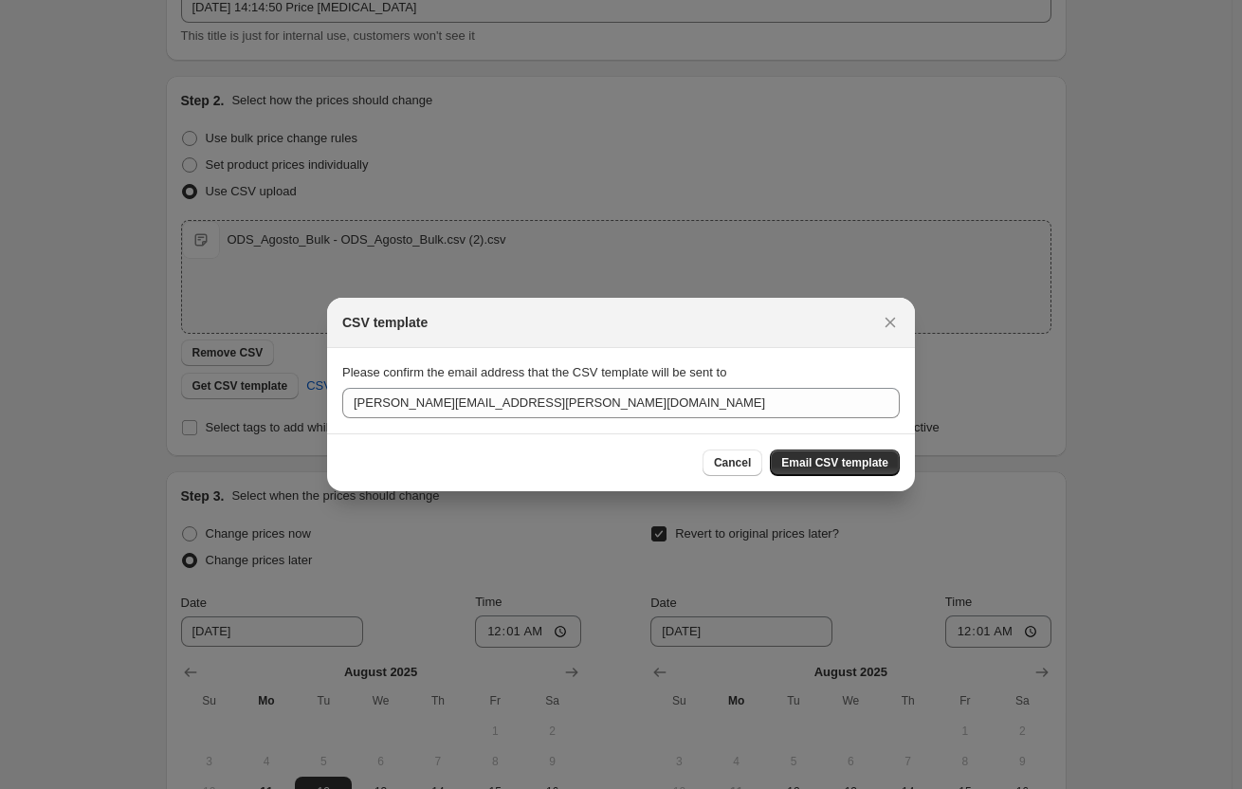
click at [881, 308] on div "CSV template" at bounding box center [621, 323] width 588 height 50
click at [884, 320] on icon "Close" at bounding box center [890, 322] width 19 height 19
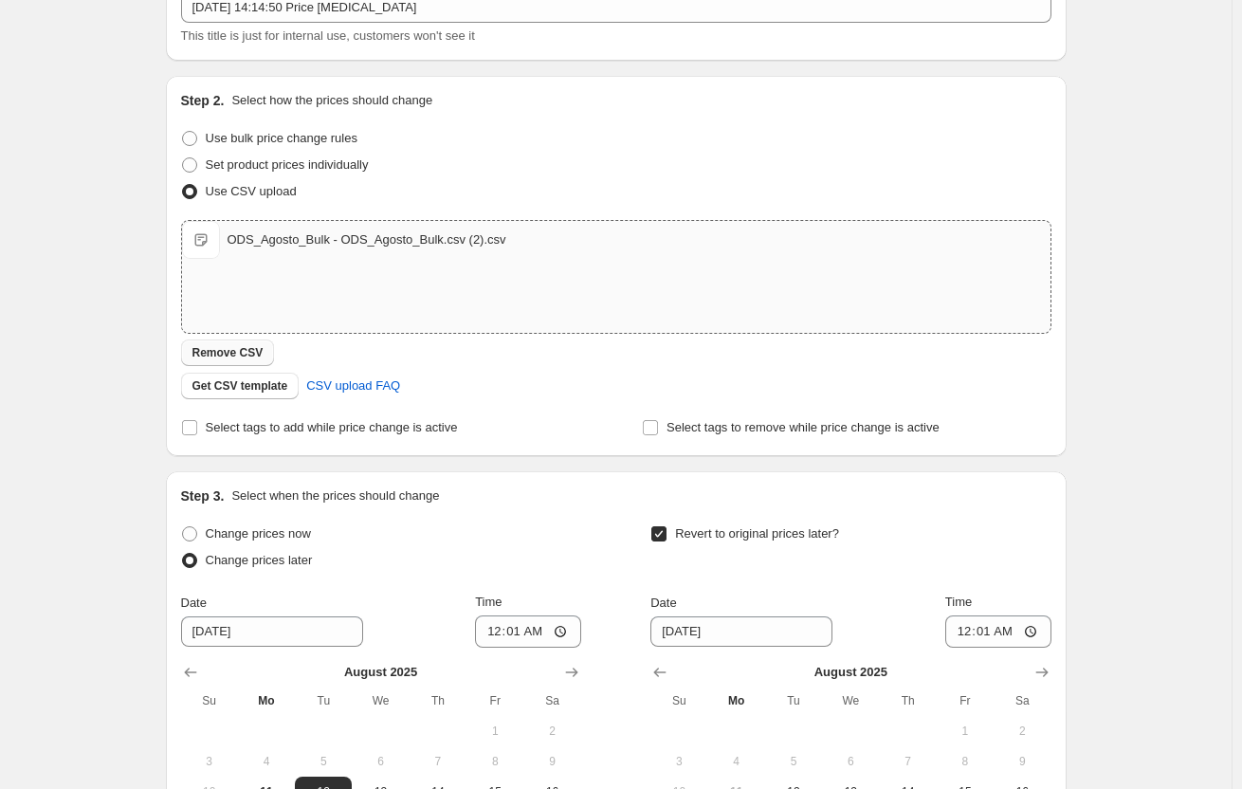
click at [255, 344] on button "Remove CSV" at bounding box center [228, 352] width 94 height 27
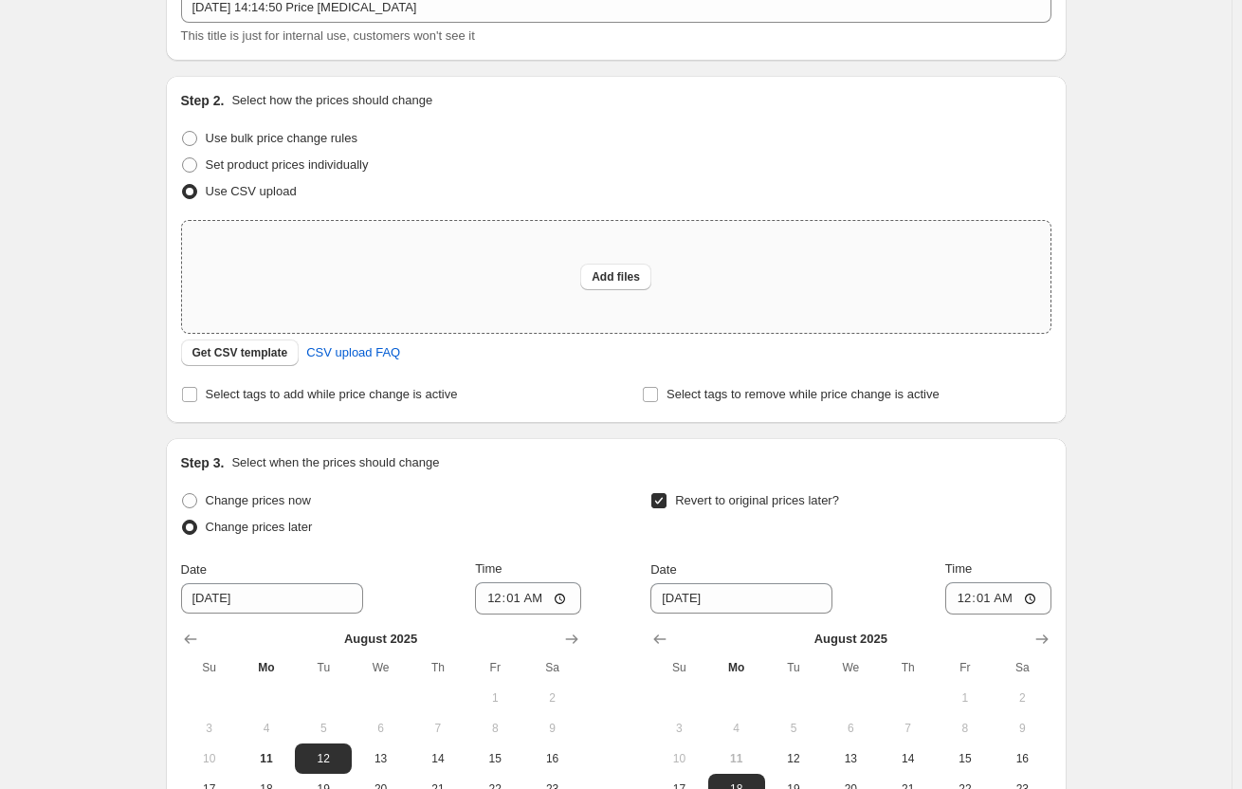
click at [341, 248] on div "Add files" at bounding box center [616, 277] width 869 height 112
type input "C:\fakepath\ODS_Agosto_Bulk - ODS_Agosto_Bulk.csv (3).csv"
click at [466, 278] on div "Add files" at bounding box center [616, 277] width 869 height 112
click at [591, 265] on button "Add files" at bounding box center [615, 277] width 71 height 27
type input "C:\fakepath\ODS_Agosto_Bulk - ODS_Agosto_Bulk.csv.csv"
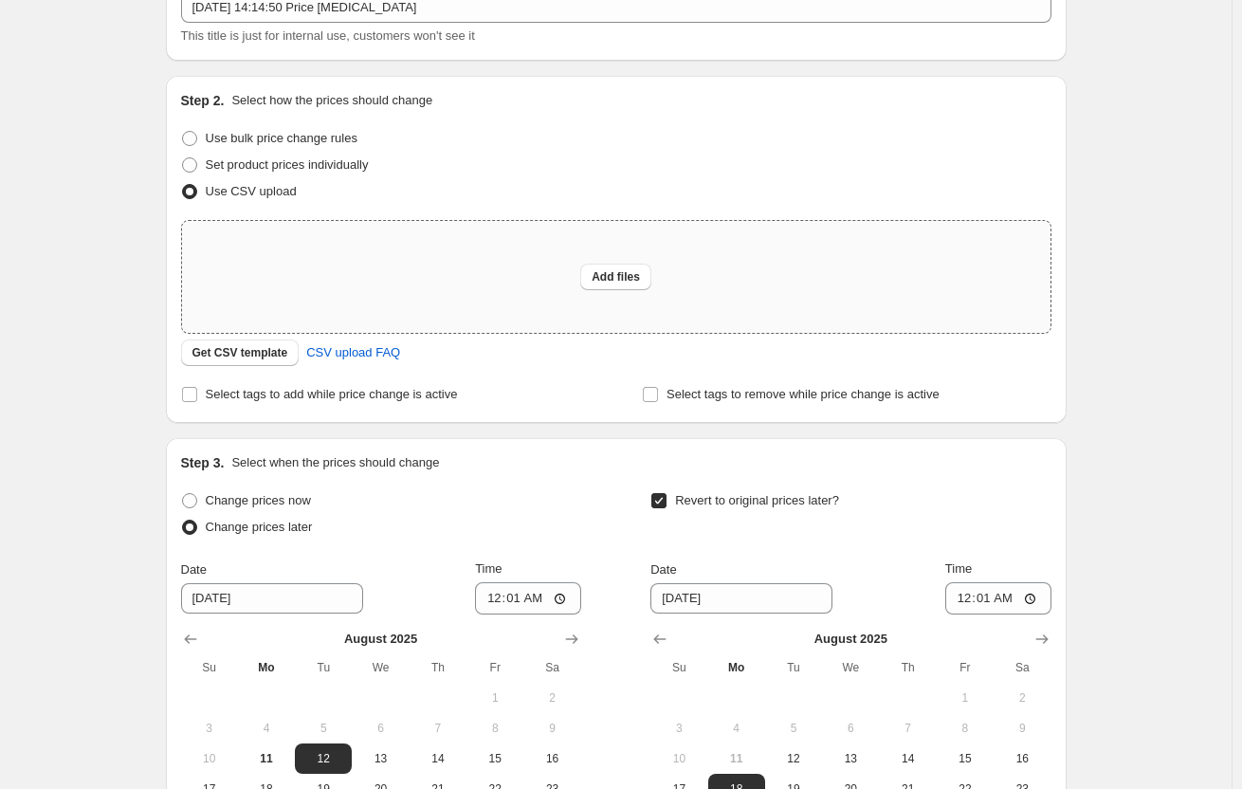
click at [393, 288] on div "Add files" at bounding box center [616, 277] width 869 height 112
type input "C:\fakepath\ODS_Agosto_Bulk - ODS_Agosto_Bulk.csv (1).csv"
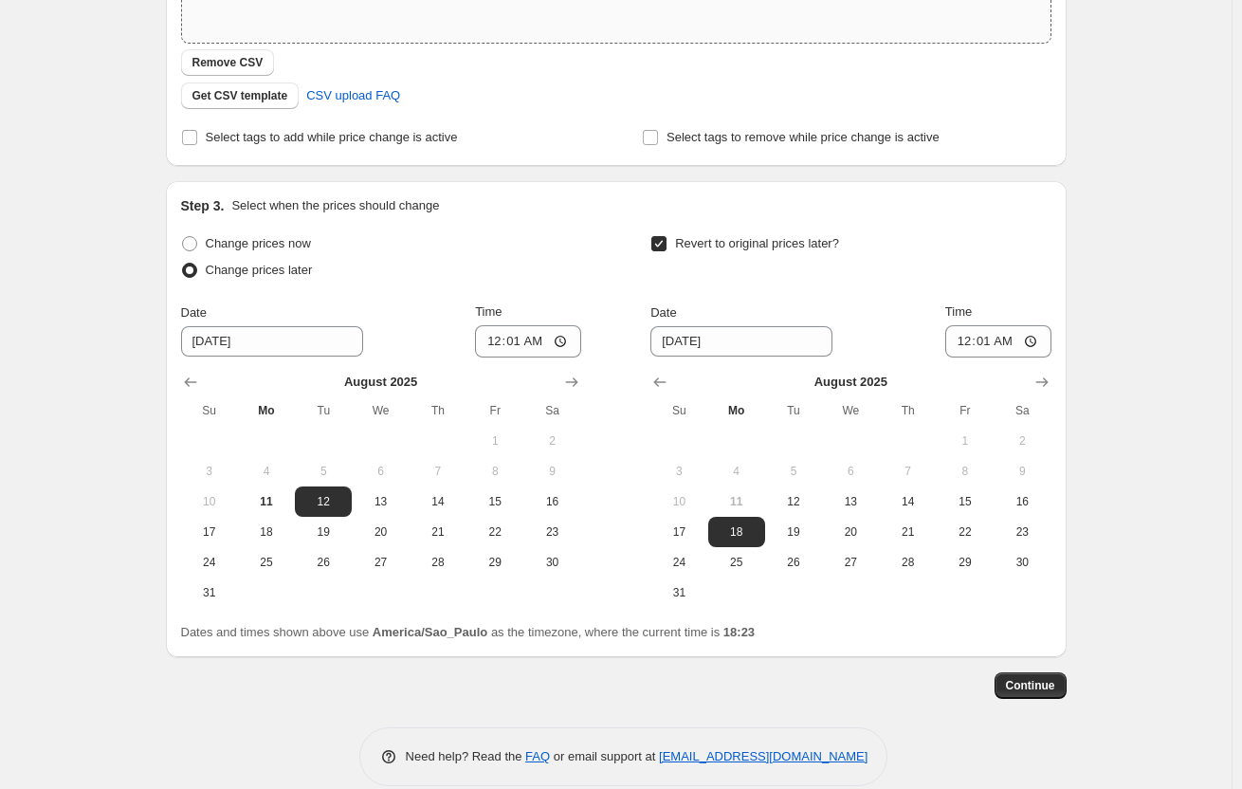
scroll to position [445, 0]
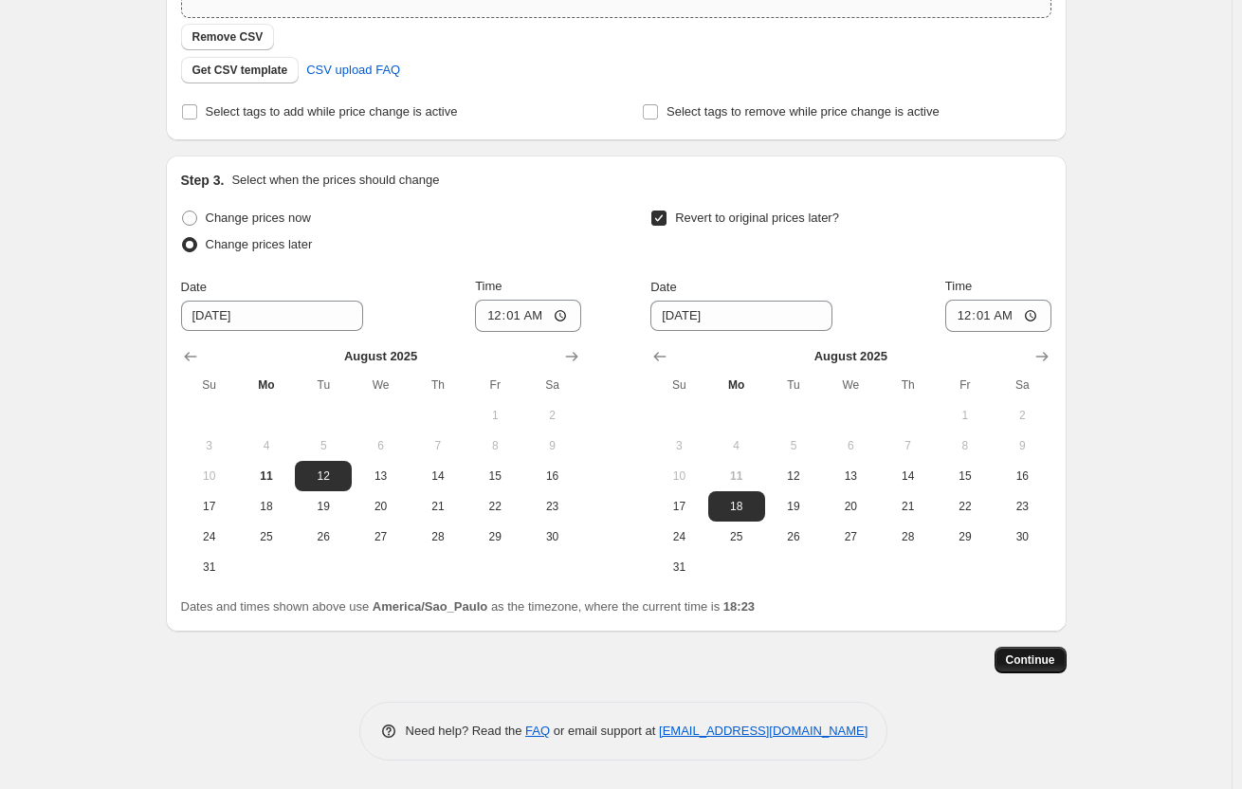
click at [1045, 648] on button "Continue" at bounding box center [1031, 660] width 72 height 27
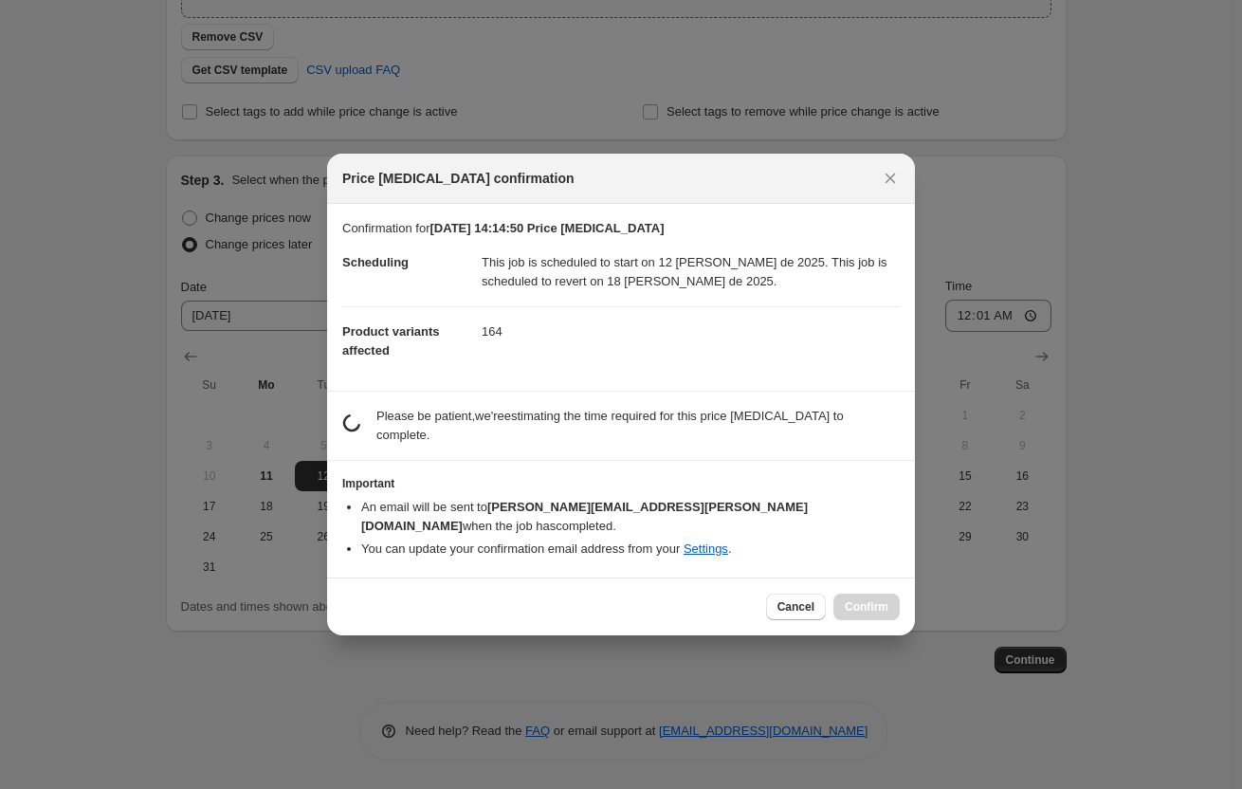
scroll to position [0, 0]
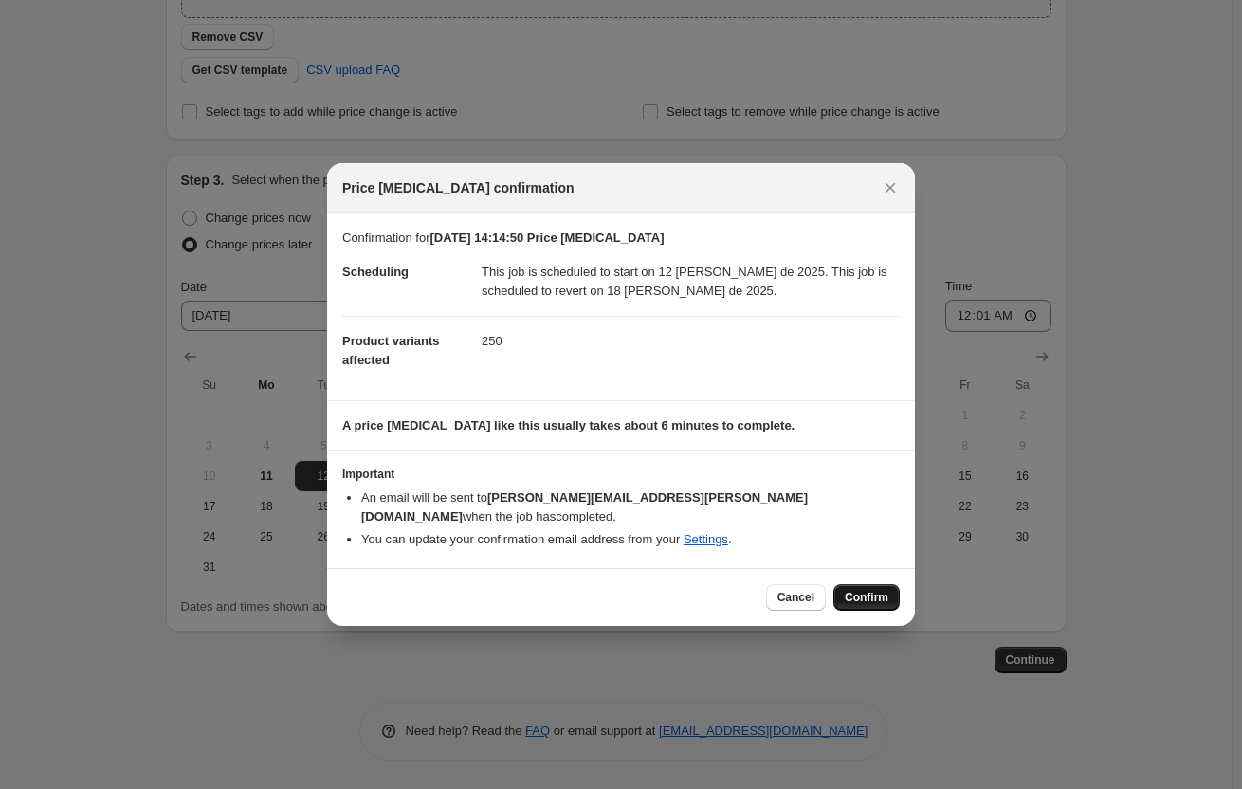
click at [878, 590] on span "Confirm" at bounding box center [867, 597] width 44 height 15
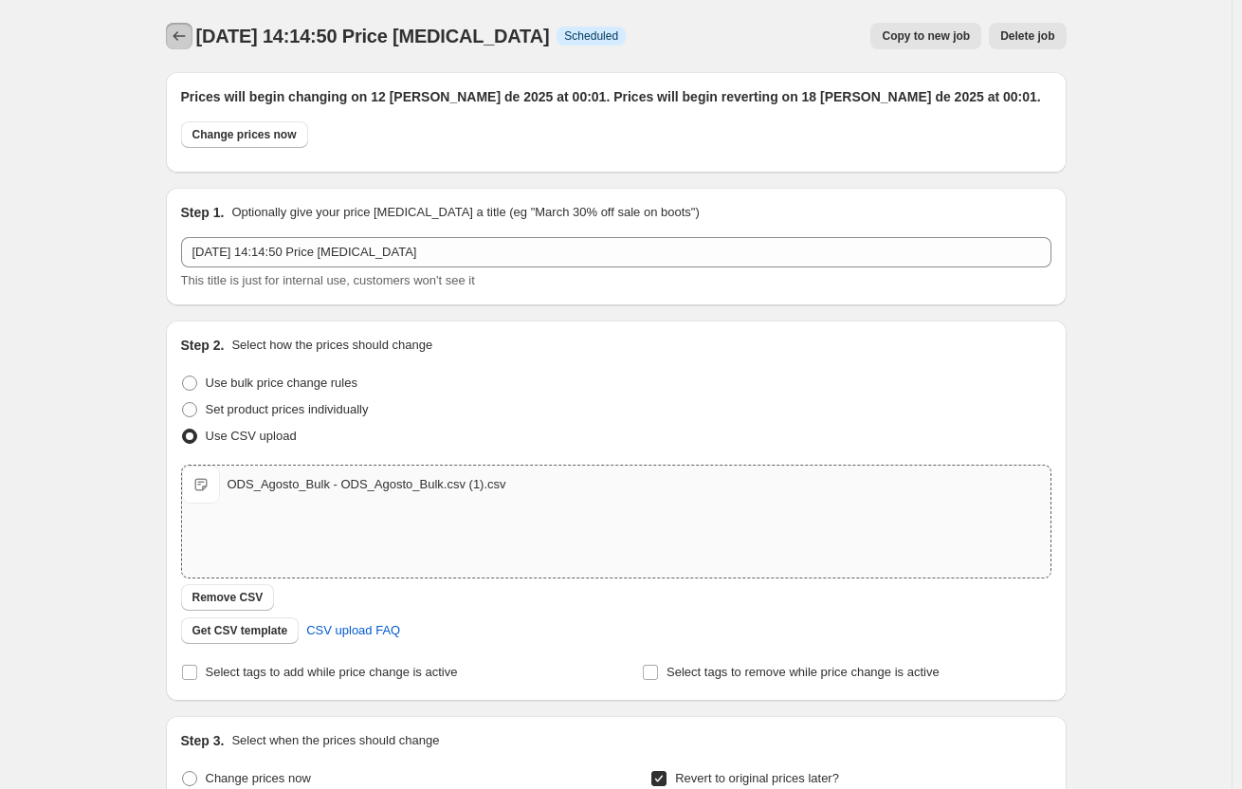
click at [192, 25] on button "Price change jobs" at bounding box center [179, 36] width 27 height 27
